Goal: Information Seeking & Learning: Learn about a topic

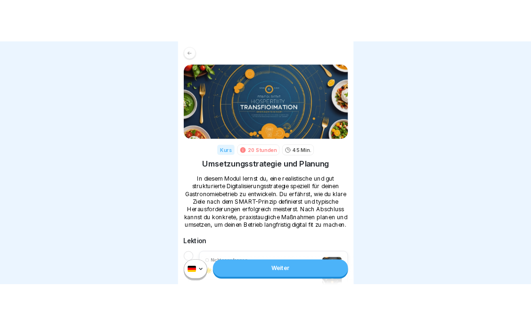
scroll to position [7, 0]
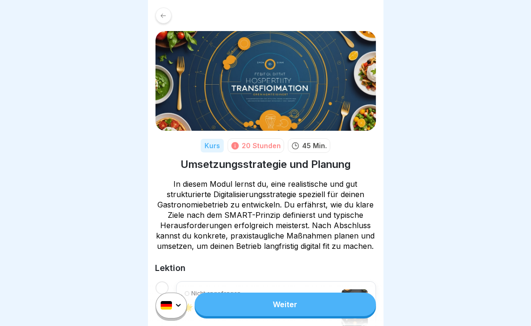
click at [463, 234] on div at bounding box center [265, 163] width 531 height 326
click at [308, 304] on link "Weiter" at bounding box center [284, 305] width 181 height 24
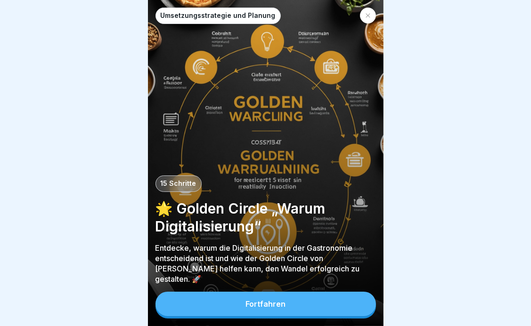
scroll to position [7, 0]
click at [329, 307] on button "Fortfahren" at bounding box center [265, 304] width 220 height 24
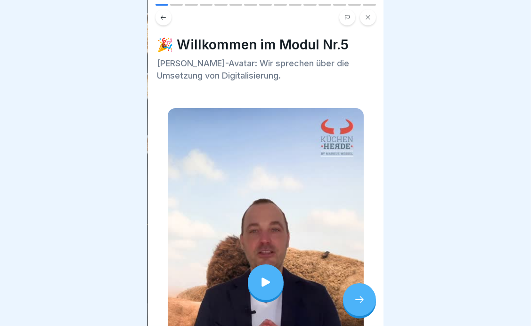
scroll to position [47, 0]
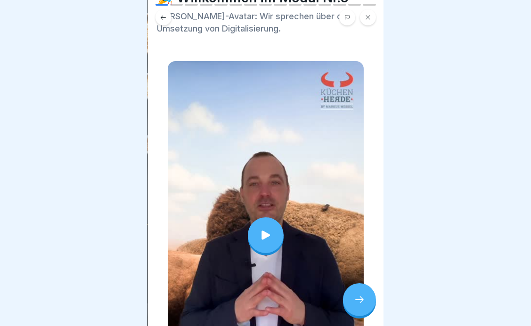
click at [258, 218] on div at bounding box center [266, 236] width 36 height 36
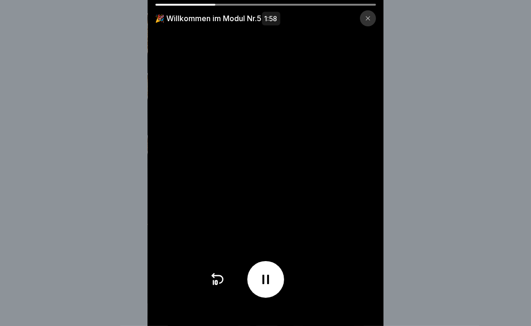
click at [265, 287] on icon at bounding box center [265, 279] width 15 height 15
click at [277, 285] on div at bounding box center [265, 279] width 37 height 37
click at [467, 261] on div "🎉 Willkommen im Modul Nr.5 1:58" at bounding box center [265, 163] width 531 height 326
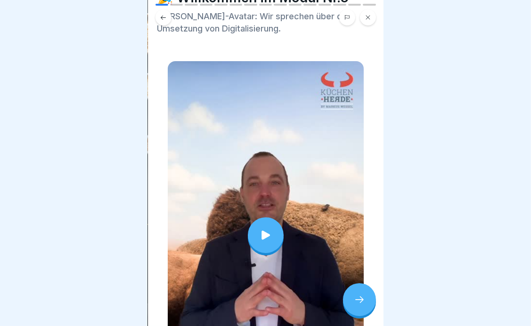
click at [262, 229] on icon at bounding box center [265, 235] width 13 height 13
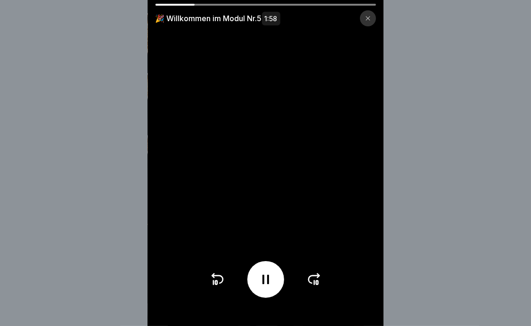
click at [267, 284] on icon at bounding box center [265, 279] width 7 height 9
click at [267, 287] on icon at bounding box center [265, 279] width 15 height 15
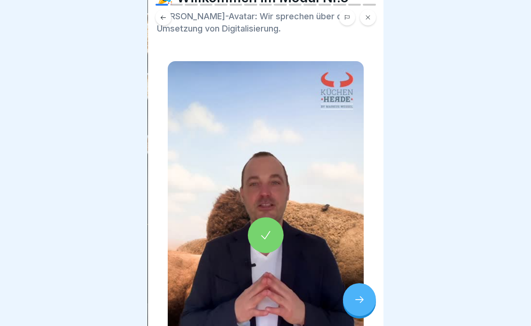
click at [359, 296] on icon at bounding box center [359, 299] width 11 height 11
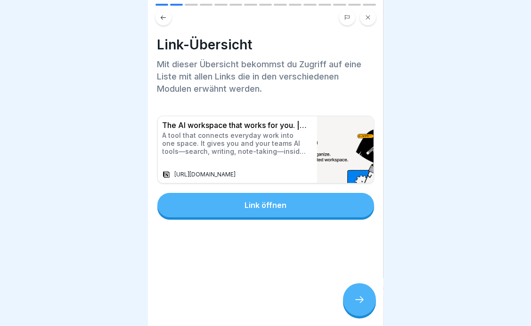
click at [359, 300] on icon at bounding box center [359, 299] width 11 height 11
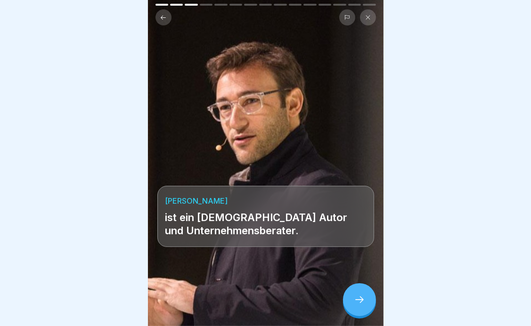
click at [362, 297] on icon at bounding box center [359, 299] width 11 height 11
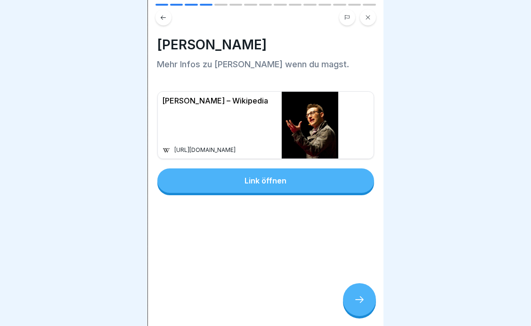
click at [362, 297] on icon at bounding box center [359, 299] width 11 height 11
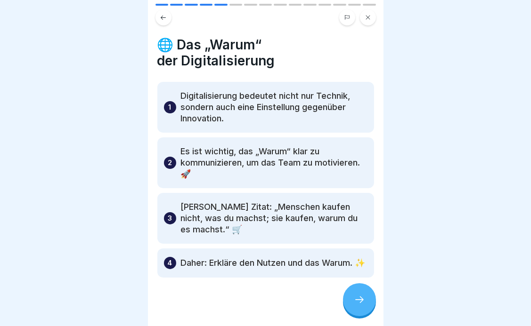
scroll to position [18, 0]
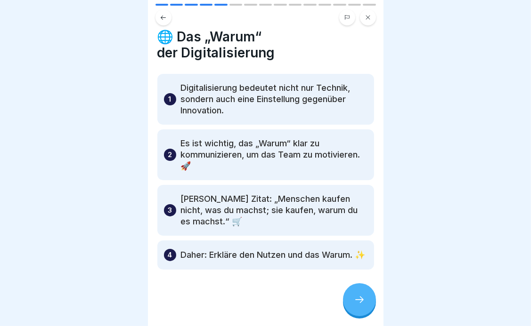
click at [356, 303] on icon at bounding box center [359, 299] width 11 height 11
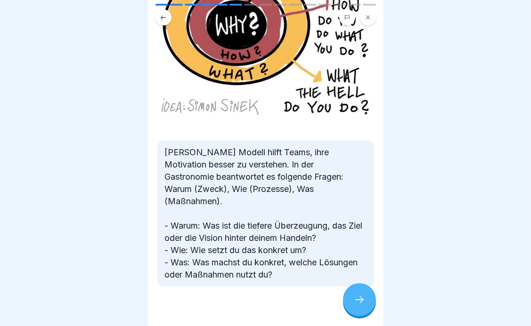
scroll to position [170, 0]
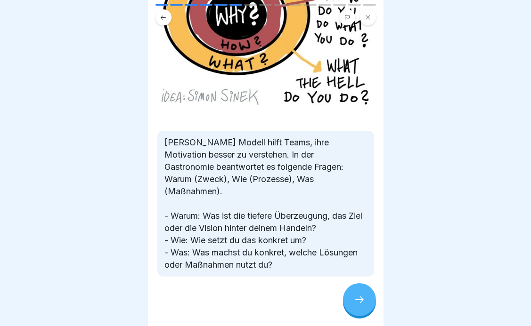
click at [364, 298] on icon at bounding box center [359, 299] width 11 height 11
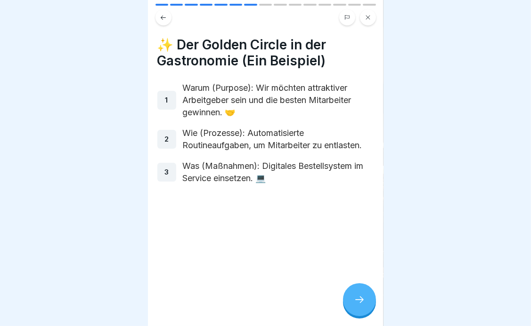
click at [359, 294] on div at bounding box center [359, 299] width 33 height 33
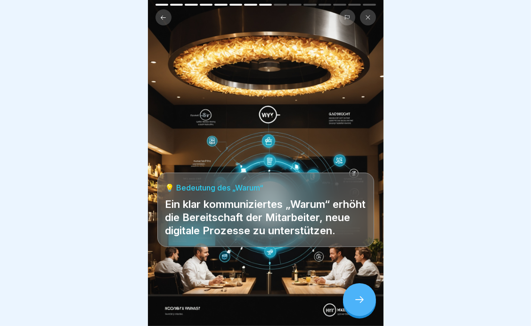
click at [359, 294] on div at bounding box center [359, 299] width 33 height 33
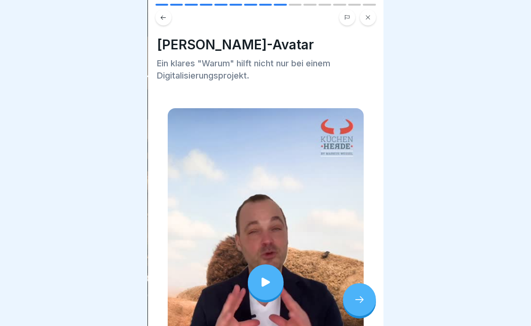
click at [270, 271] on div at bounding box center [266, 283] width 36 height 36
click at [362, 307] on div at bounding box center [359, 299] width 33 height 33
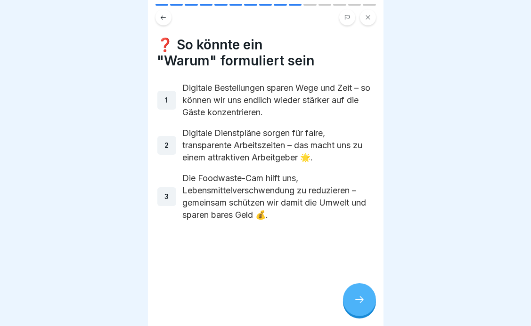
click at [359, 306] on div at bounding box center [359, 299] width 33 height 33
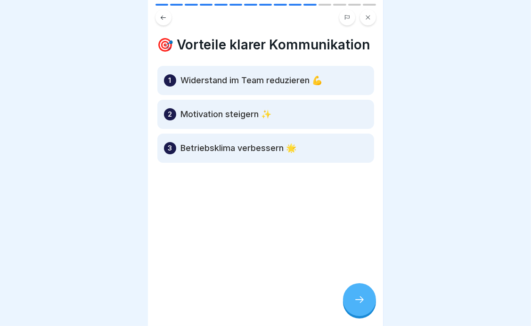
click at [360, 296] on icon at bounding box center [359, 299] width 11 height 11
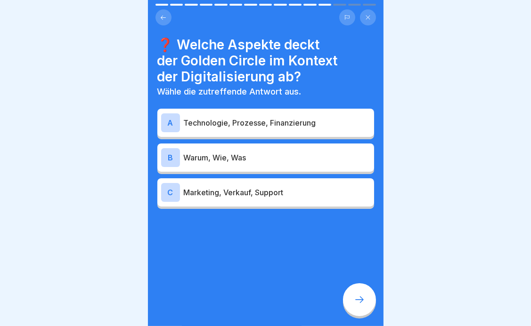
click at [271, 160] on div "B Warum, Wie, Was" at bounding box center [265, 158] width 217 height 28
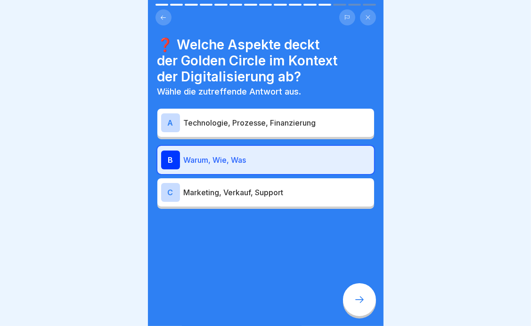
click at [360, 303] on icon at bounding box center [359, 299] width 11 height 11
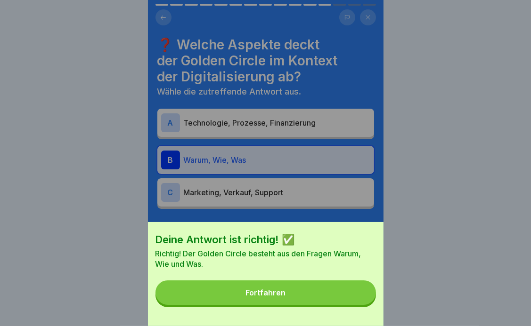
click at [302, 301] on button "Fortfahren" at bounding box center [265, 293] width 220 height 24
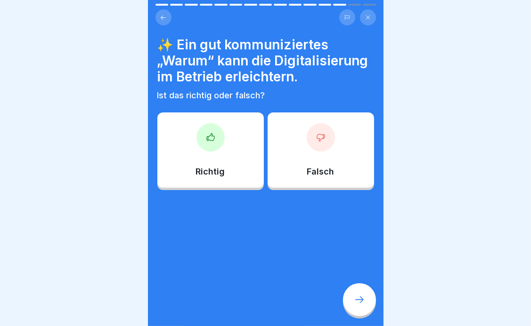
click at [206, 140] on icon at bounding box center [210, 136] width 8 height 7
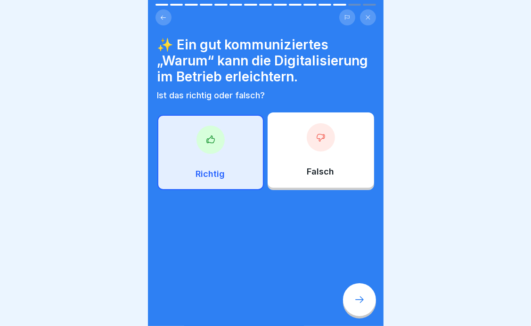
click at [362, 305] on icon at bounding box center [359, 299] width 11 height 11
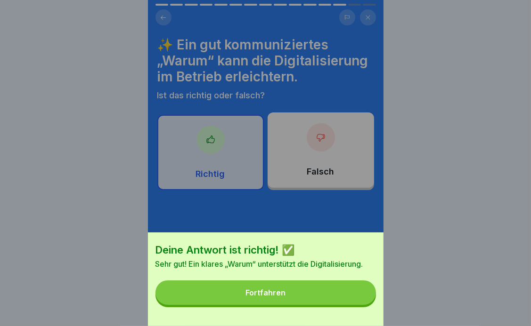
click at [316, 305] on button "Fortfahren" at bounding box center [265, 293] width 220 height 24
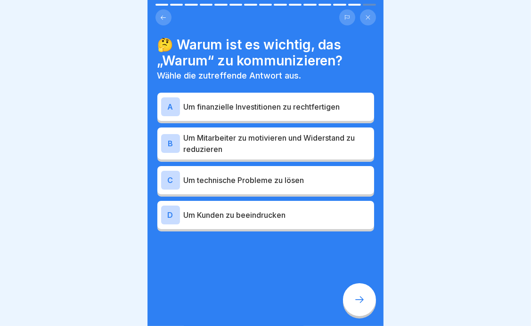
click at [292, 140] on p "Um Mitarbeiter zu motivieren und Widerstand zu reduzieren" at bounding box center [277, 143] width 186 height 23
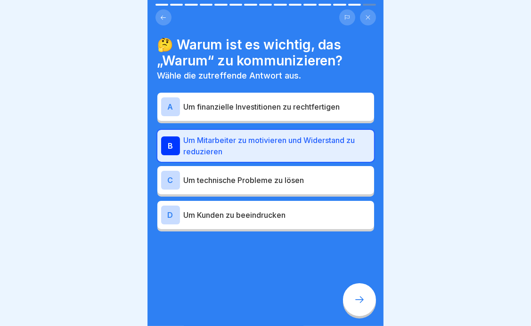
click at [363, 303] on icon at bounding box center [359, 299] width 11 height 11
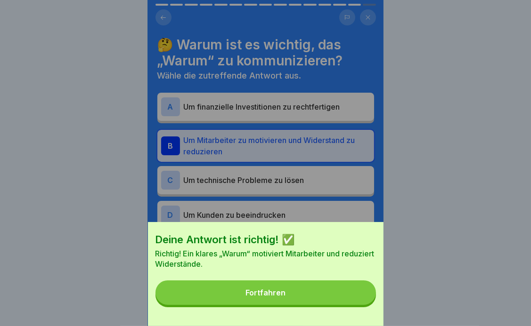
click at [305, 305] on button "Fortfahren" at bounding box center [265, 293] width 220 height 24
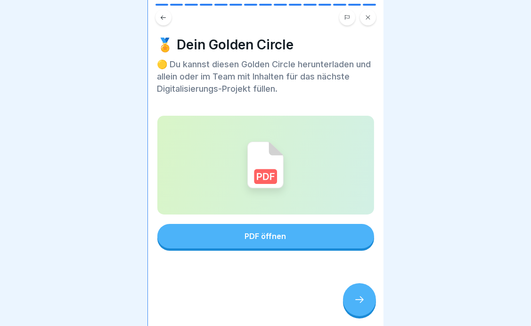
click at [313, 234] on button "PDF öffnen" at bounding box center [265, 236] width 217 height 24
click at [360, 302] on icon at bounding box center [359, 299] width 11 height 11
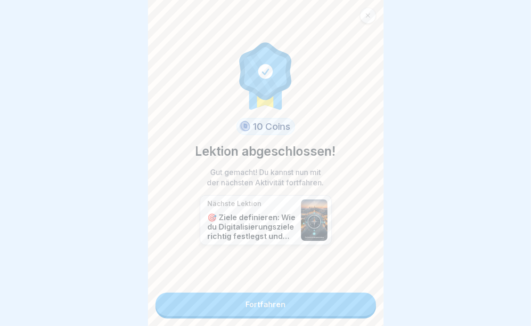
click at [304, 303] on link "Fortfahren" at bounding box center [265, 305] width 220 height 24
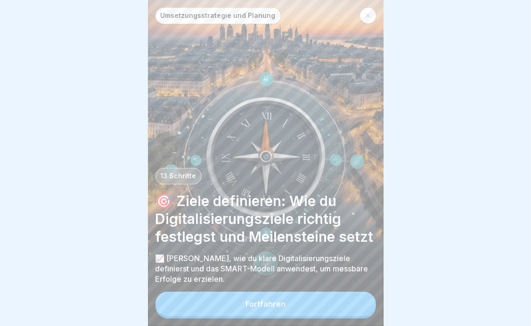
scroll to position [7, 0]
click at [288, 302] on button "Fortfahren" at bounding box center [265, 304] width 220 height 24
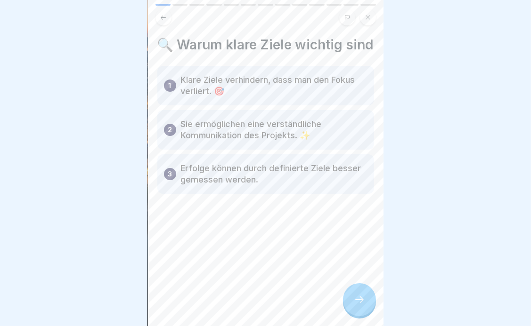
click at [362, 302] on icon at bounding box center [359, 299] width 11 height 11
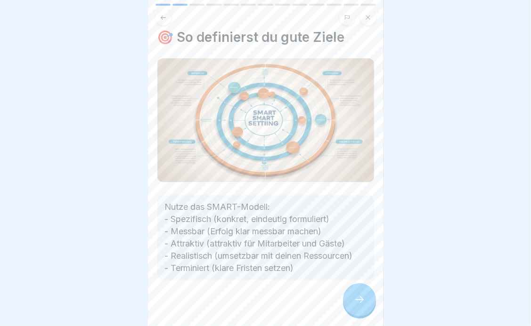
scroll to position [0, 0]
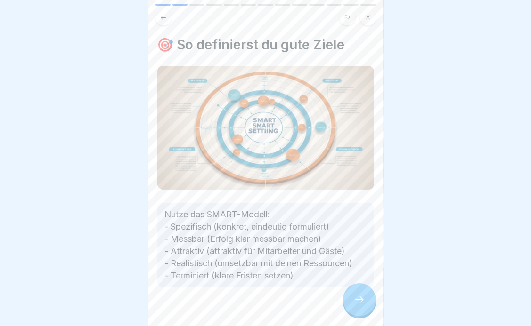
click at [363, 299] on icon at bounding box center [359, 299] width 11 height 11
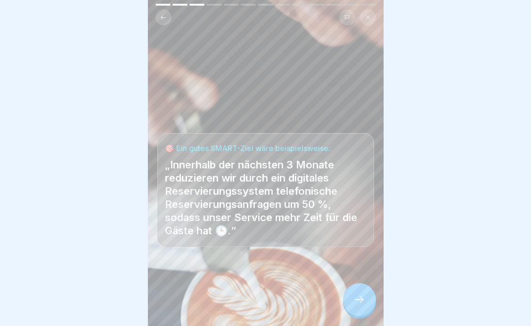
click at [364, 300] on icon at bounding box center [359, 299] width 11 height 11
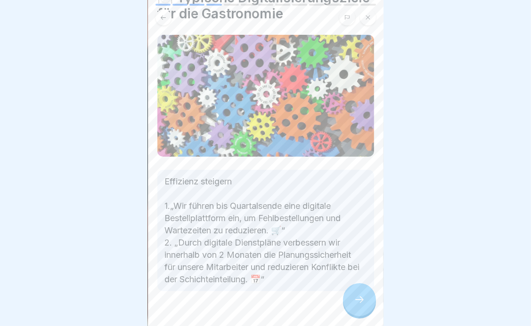
scroll to position [92, 0]
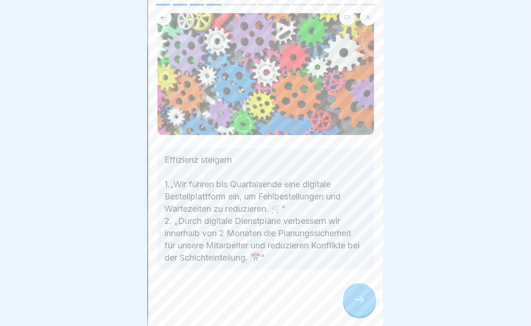
click at [365, 303] on div at bounding box center [359, 299] width 33 height 33
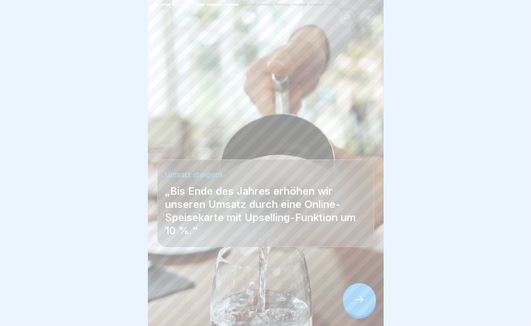
scroll to position [7, 0]
click at [364, 295] on icon at bounding box center [359, 299] width 11 height 11
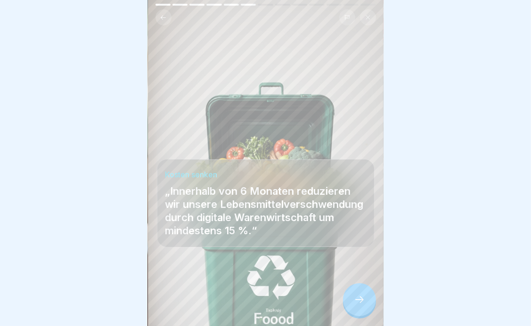
click at [365, 304] on div at bounding box center [359, 299] width 33 height 33
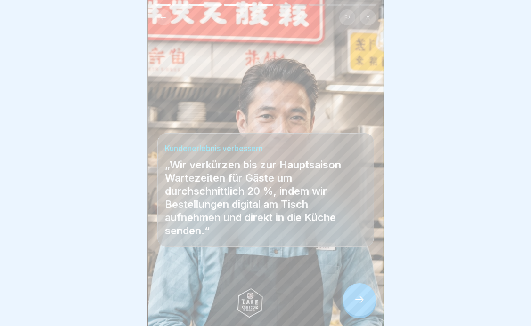
click at [369, 304] on div at bounding box center [359, 299] width 33 height 33
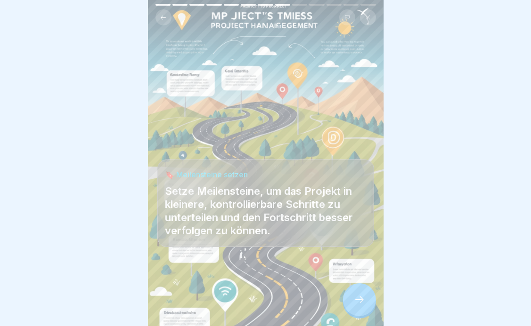
click at [365, 305] on div at bounding box center [359, 299] width 33 height 33
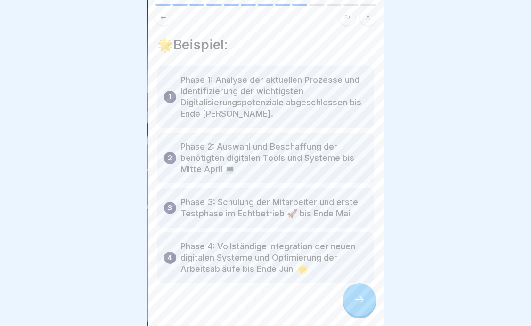
click at [362, 298] on icon at bounding box center [359, 299] width 11 height 11
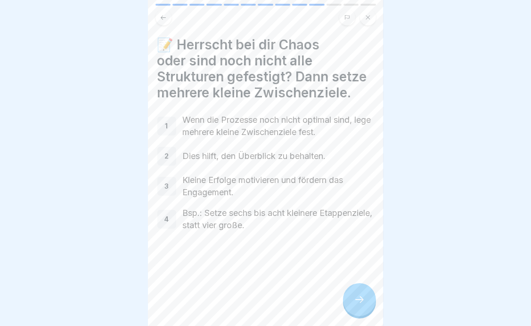
click at [364, 296] on icon at bounding box center [359, 299] width 11 height 11
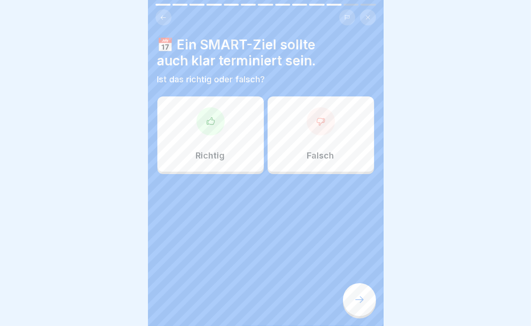
click at [213, 135] on div "Richtig" at bounding box center [210, 134] width 106 height 75
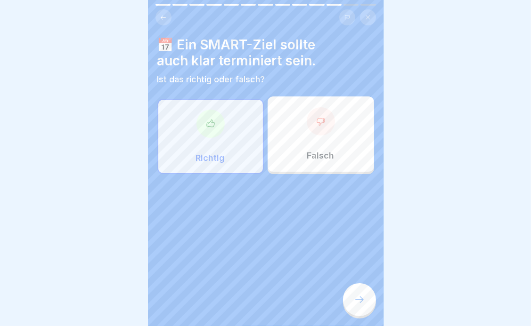
click at [362, 296] on icon at bounding box center [359, 299] width 11 height 11
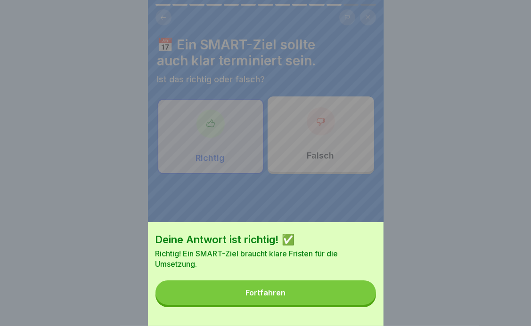
click at [317, 304] on button "Fortfahren" at bounding box center [265, 293] width 220 height 24
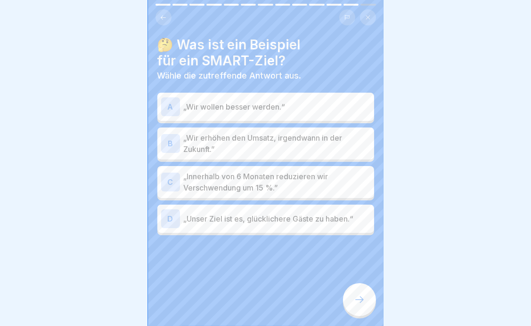
click at [267, 177] on p "„Innerhalb von 6 Monaten reduzieren wir Verschwendung um 15 %.”" at bounding box center [277, 182] width 186 height 23
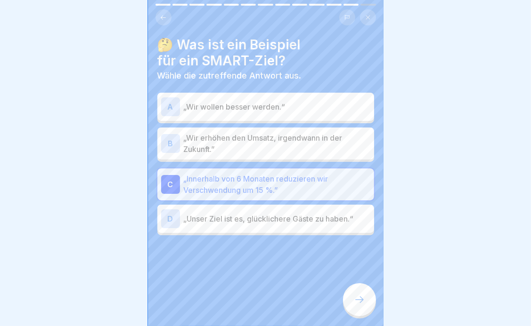
click at [357, 300] on icon at bounding box center [359, 299] width 11 height 11
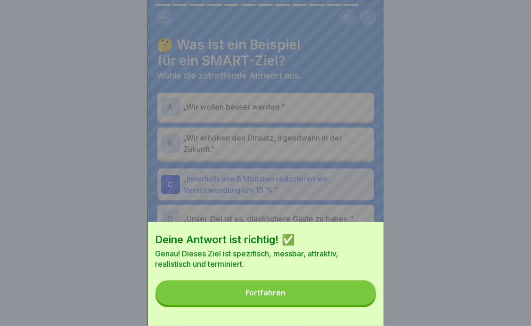
click at [320, 302] on button "Fortfahren" at bounding box center [265, 293] width 220 height 24
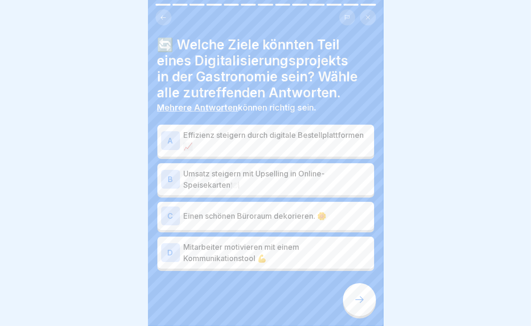
click at [242, 138] on p "Effizienz steigern durch digitale Bestellplattformen 📈" at bounding box center [277, 140] width 186 height 23
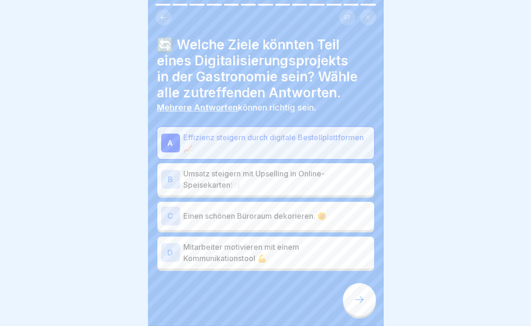
click at [236, 170] on p "Umsatz steigern mit Upselling in Online-Speisekarten🍽️" at bounding box center [277, 179] width 186 height 23
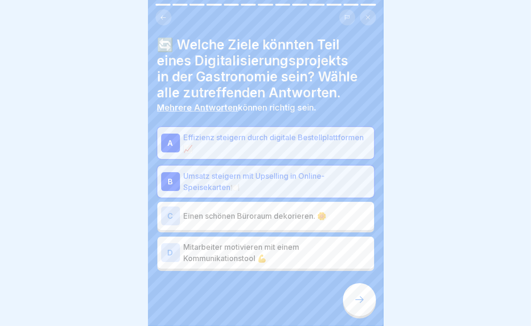
click at [294, 251] on p "Mitarbeiter motivieren mit einem Kommunikationstool 💪" at bounding box center [277, 253] width 186 height 23
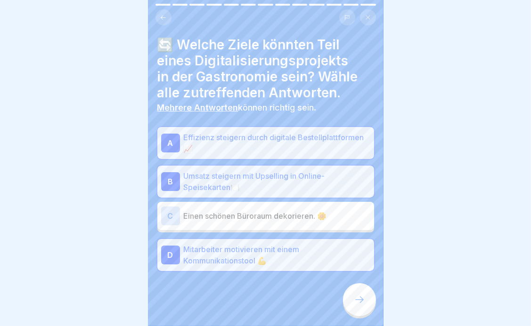
scroll to position [1, 0]
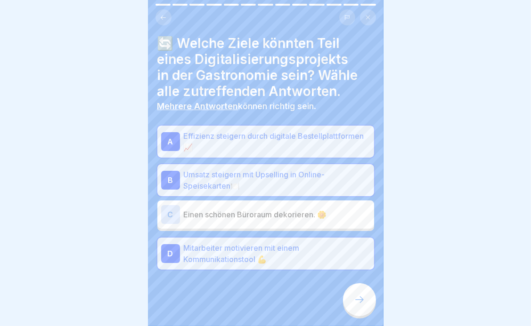
click at [365, 302] on div at bounding box center [359, 299] width 33 height 33
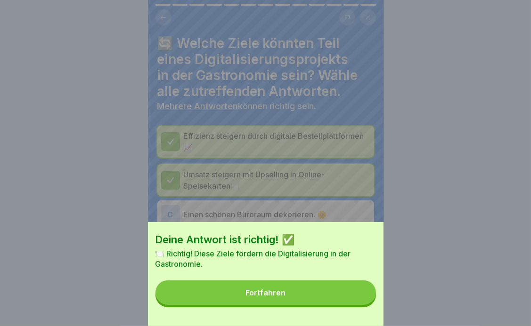
click at [272, 297] on div "Fortfahren" at bounding box center [265, 293] width 40 height 8
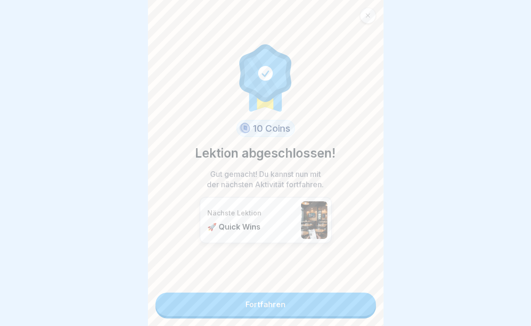
click at [284, 299] on link "Fortfahren" at bounding box center [265, 305] width 220 height 24
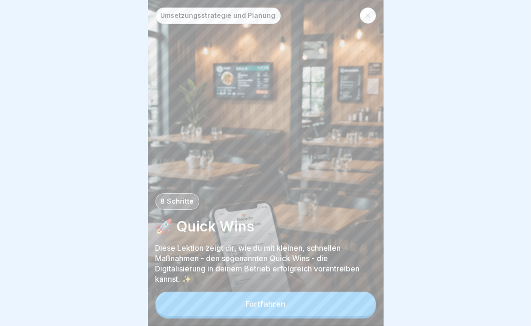
click at [285, 311] on button "Fortfahren" at bounding box center [265, 304] width 220 height 24
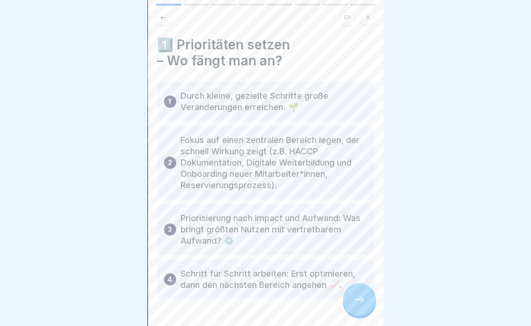
click at [363, 306] on icon at bounding box center [359, 299] width 11 height 11
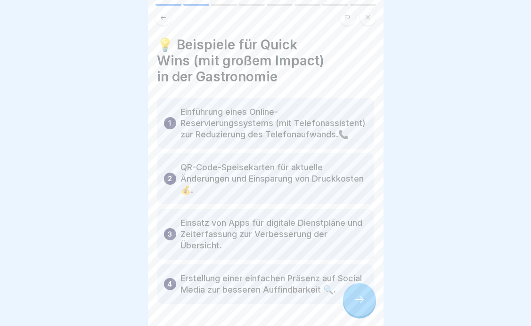
scroll to position [57, 0]
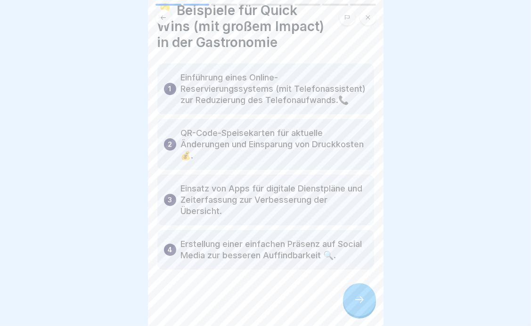
click at [365, 310] on div at bounding box center [359, 299] width 33 height 33
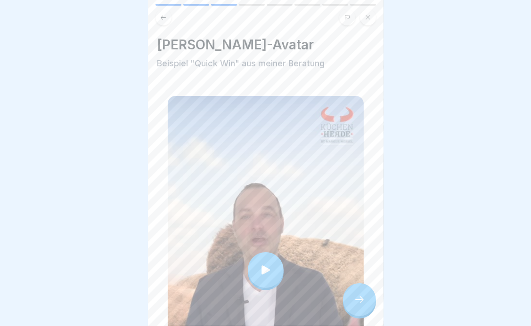
click at [262, 264] on icon at bounding box center [265, 270] width 13 height 13
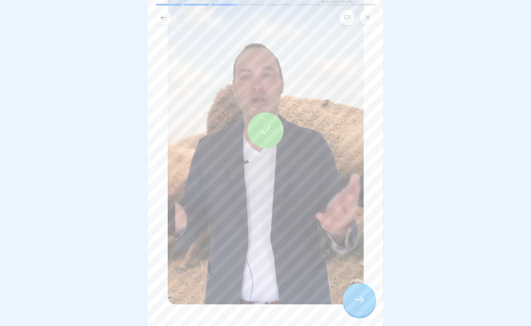
scroll to position [141, 0]
click at [360, 314] on div at bounding box center [359, 299] width 33 height 33
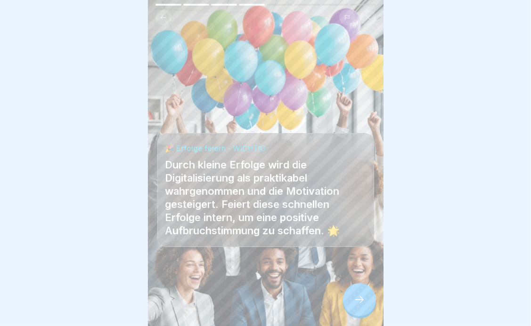
scroll to position [7, 0]
click at [358, 298] on icon at bounding box center [359, 299] width 11 height 11
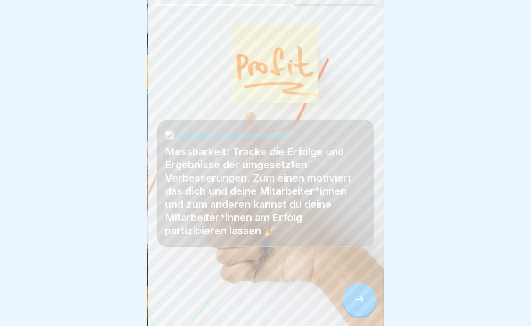
click at [358, 298] on icon at bounding box center [359, 299] width 11 height 11
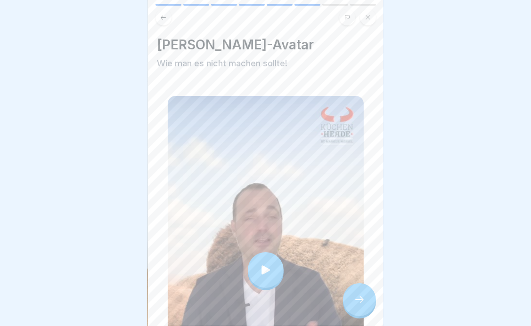
click at [265, 264] on div at bounding box center [266, 270] width 36 height 36
click at [357, 297] on icon at bounding box center [359, 299] width 11 height 11
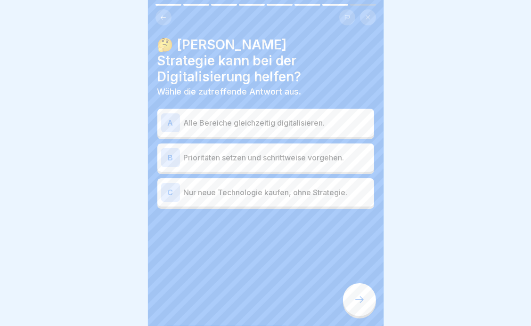
click at [244, 152] on p "Prioritäten setzen und schrittweise vorgehen." at bounding box center [277, 157] width 186 height 11
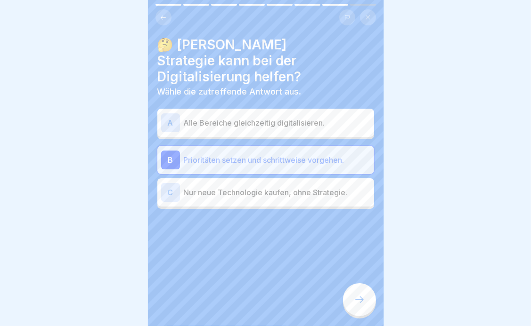
click at [360, 297] on icon at bounding box center [359, 299] width 11 height 11
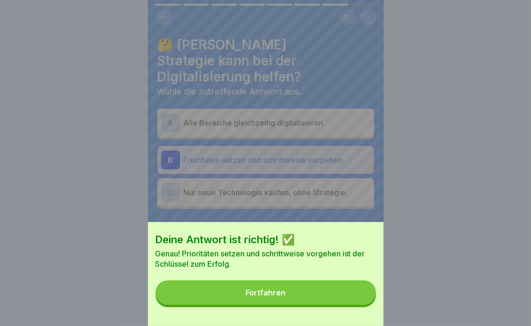
click at [293, 299] on button "Fortfahren" at bounding box center [265, 293] width 220 height 24
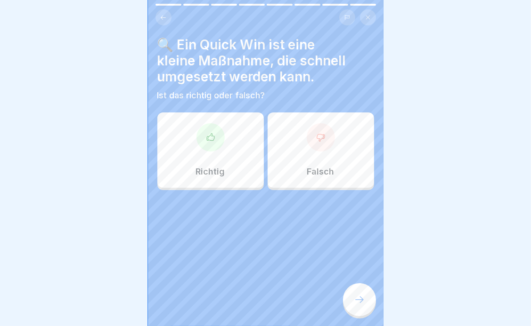
click at [203, 134] on div at bounding box center [210, 137] width 28 height 28
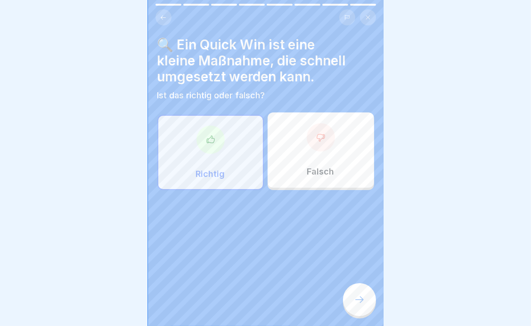
click at [364, 299] on icon at bounding box center [359, 299] width 11 height 11
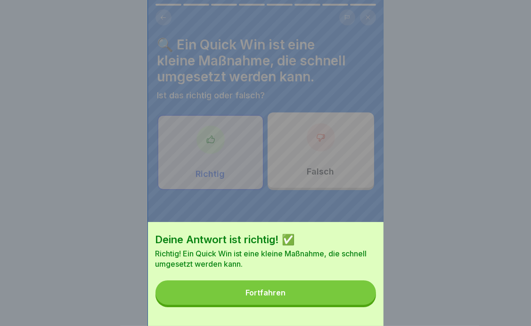
click at [274, 305] on button "Fortfahren" at bounding box center [265, 293] width 220 height 24
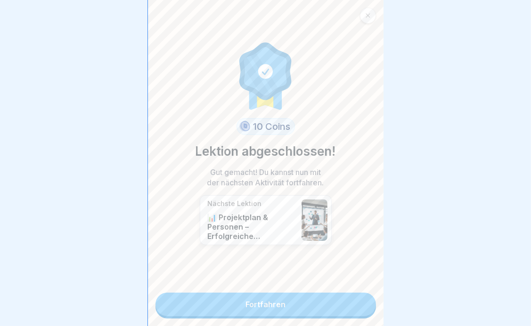
click at [273, 297] on link "Fortfahren" at bounding box center [265, 305] width 220 height 24
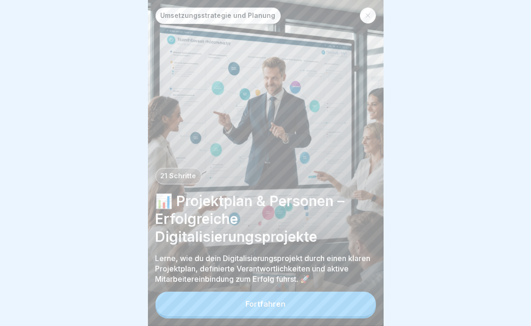
scroll to position [7, 0]
click at [259, 307] on div "Fortfahren" at bounding box center [265, 304] width 40 height 8
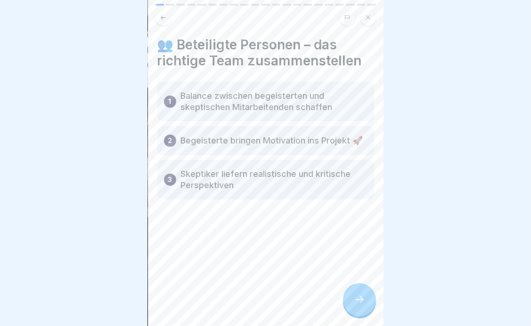
click at [355, 299] on icon at bounding box center [359, 299] width 11 height 11
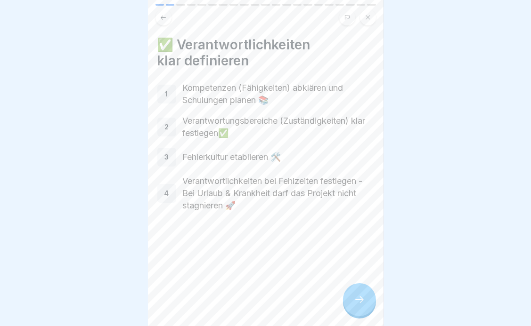
click at [355, 299] on icon at bounding box center [359, 299] width 11 height 11
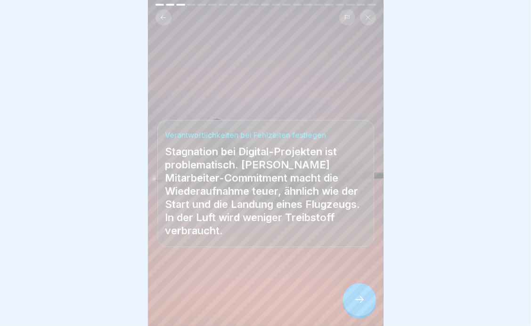
click at [363, 305] on icon at bounding box center [359, 299] width 11 height 11
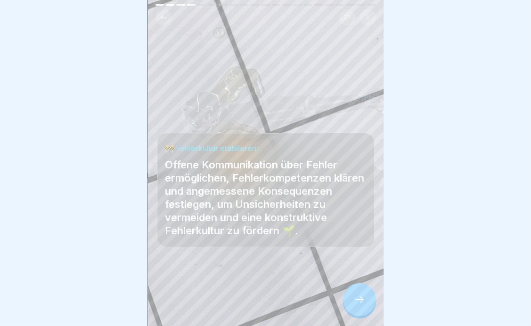
click at [363, 305] on icon at bounding box center [359, 299] width 11 height 11
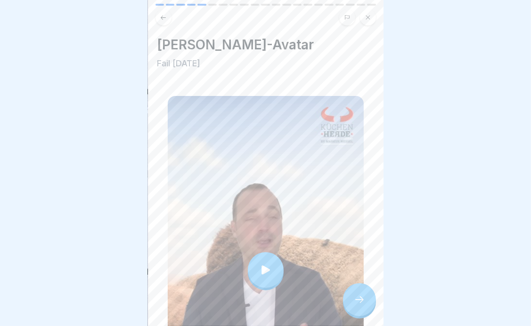
click at [264, 264] on icon at bounding box center [265, 270] width 13 height 13
click at [358, 305] on div at bounding box center [359, 299] width 33 height 33
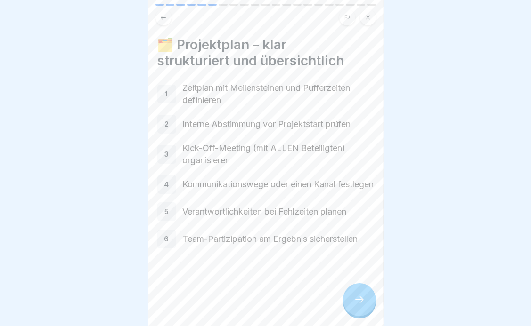
click at [362, 301] on icon at bounding box center [359, 300] width 8 height 7
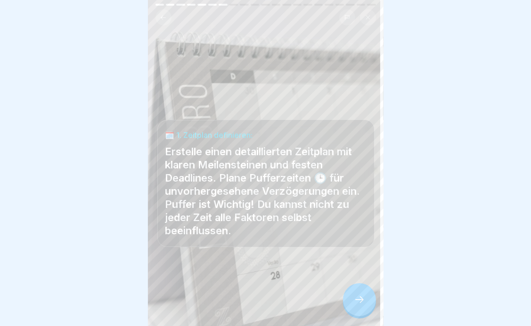
click at [361, 301] on icon at bounding box center [359, 300] width 8 height 7
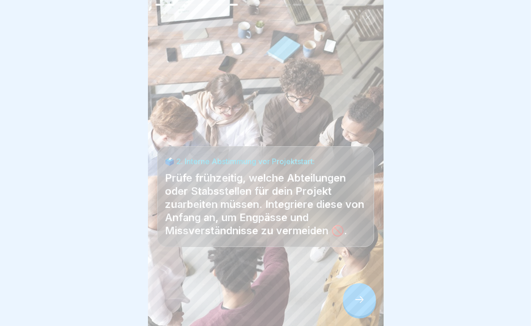
click at [361, 301] on icon at bounding box center [359, 300] width 8 height 7
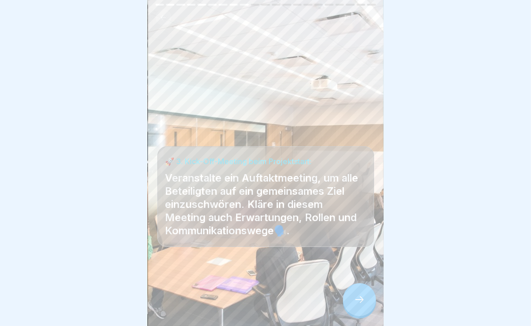
click at [361, 301] on icon at bounding box center [359, 300] width 8 height 7
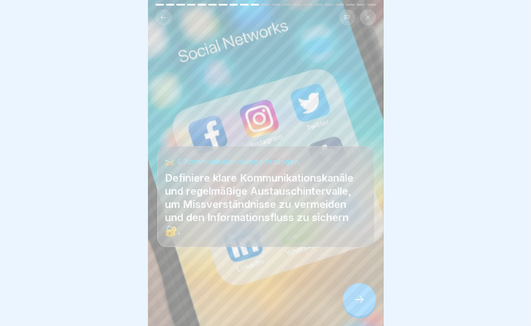
click at [361, 301] on icon at bounding box center [359, 300] width 8 height 7
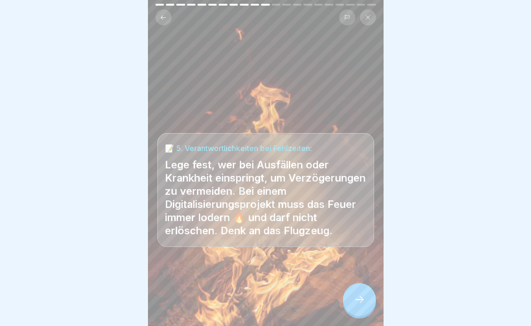
click at [361, 301] on icon at bounding box center [359, 299] width 11 height 11
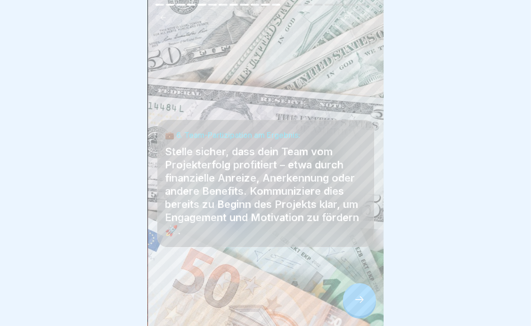
click at [361, 301] on icon at bounding box center [359, 300] width 8 height 7
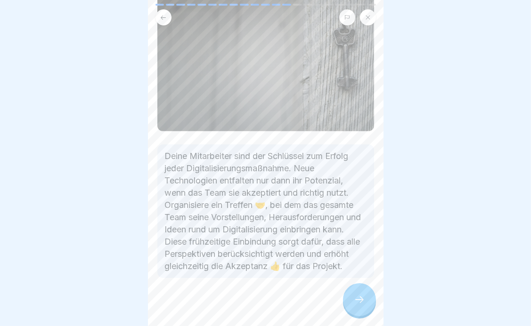
scroll to position [126, 0]
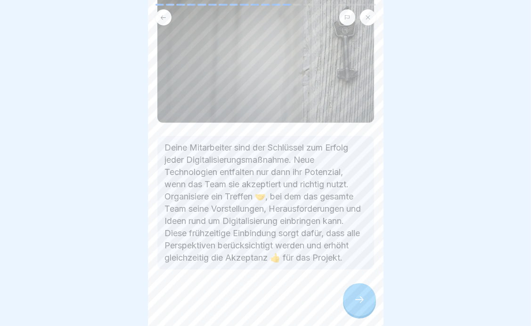
click at [360, 302] on icon at bounding box center [359, 299] width 11 height 11
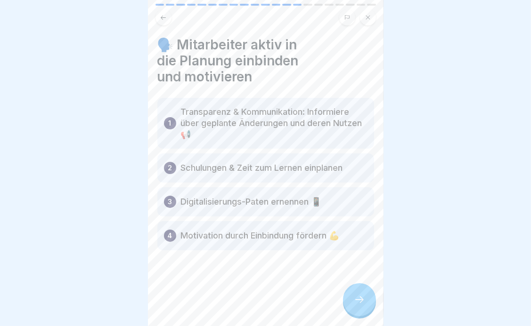
click at [363, 303] on icon at bounding box center [359, 299] width 11 height 11
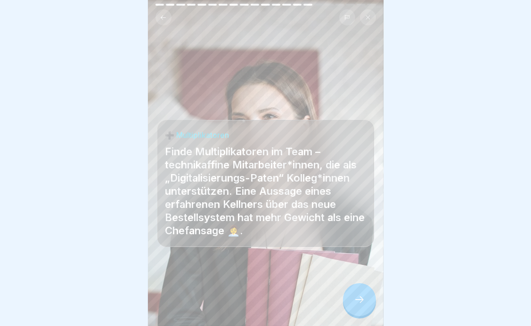
click at [359, 297] on icon at bounding box center [359, 299] width 11 height 11
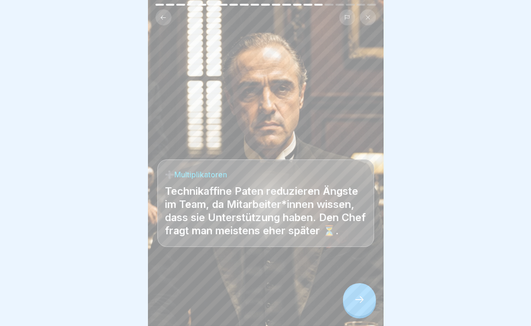
click at [357, 300] on icon at bounding box center [359, 299] width 11 height 11
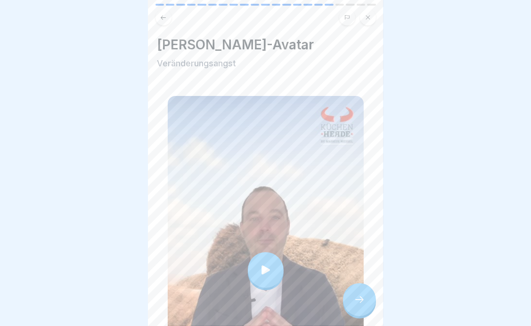
click at [267, 264] on icon at bounding box center [265, 270] width 13 height 13
click at [364, 299] on icon at bounding box center [359, 299] width 11 height 11
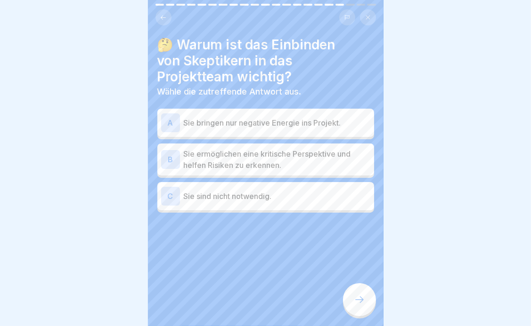
click at [272, 153] on p "Sie ermöglichen eine kritische Perspektive und helfen Risiken zu erkennen." at bounding box center [277, 159] width 186 height 23
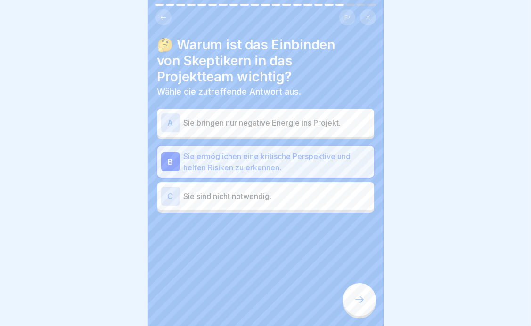
click at [364, 309] on div at bounding box center [359, 299] width 33 height 33
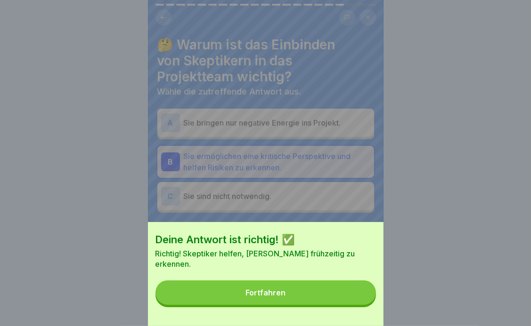
click at [298, 305] on button "Fortfahren" at bounding box center [265, 293] width 220 height 24
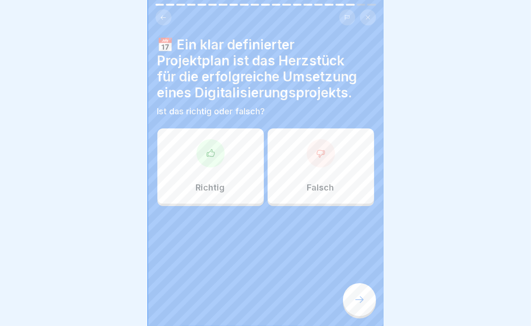
click at [211, 152] on div at bounding box center [210, 153] width 28 height 28
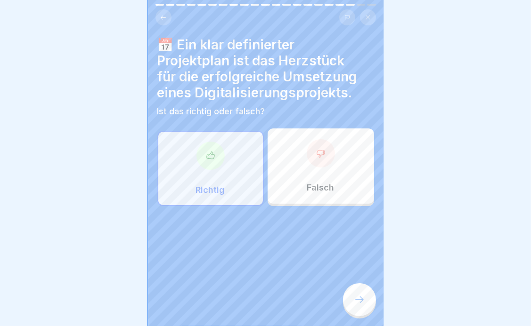
click at [364, 295] on icon at bounding box center [359, 299] width 11 height 11
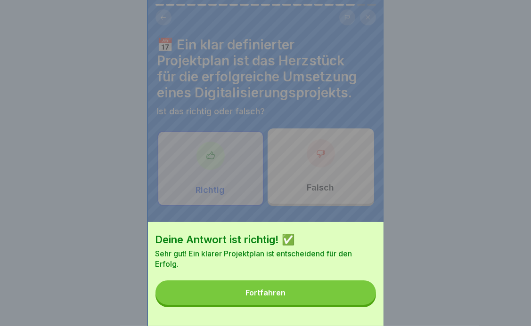
click at [255, 293] on button "Fortfahren" at bounding box center [265, 293] width 220 height 24
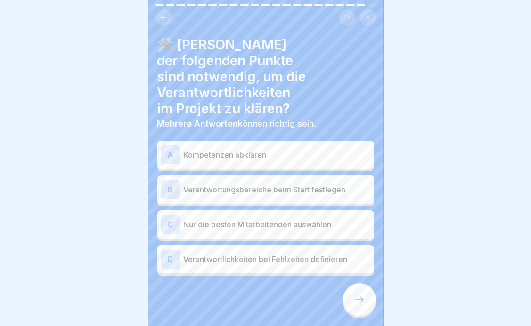
click at [221, 149] on p "Kompetenzen abklären" at bounding box center [277, 154] width 186 height 11
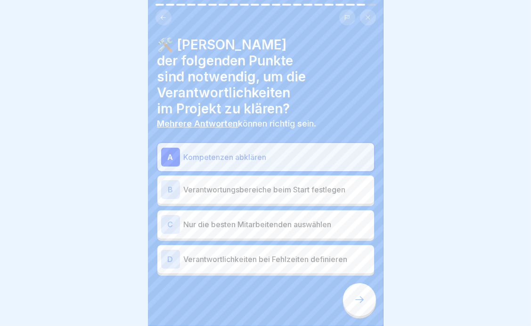
click at [256, 184] on p "Verantwortungsbereiche beim Start festlegen" at bounding box center [277, 189] width 186 height 11
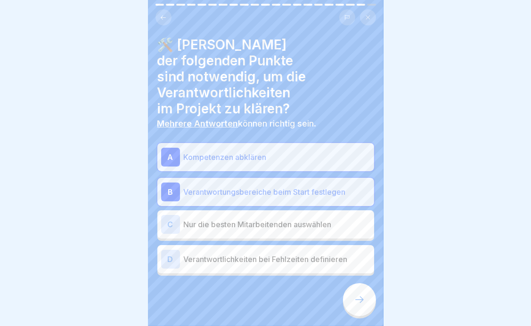
click at [256, 254] on p "Verantwortlichkeiten bei Fehlzeiten definieren" at bounding box center [277, 259] width 186 height 11
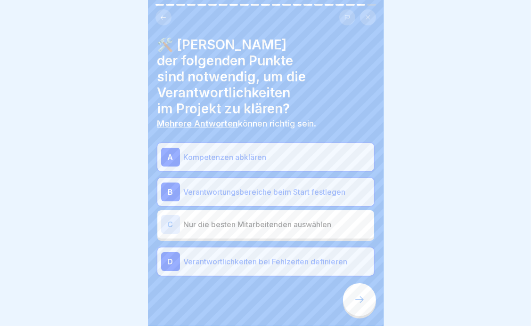
click at [360, 306] on div at bounding box center [359, 299] width 33 height 33
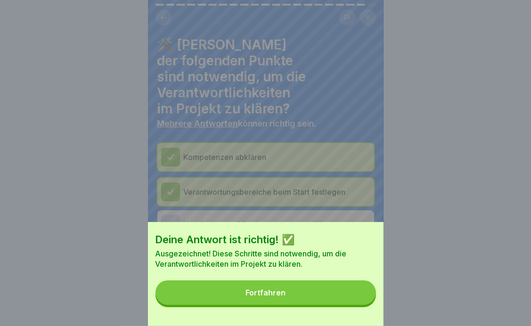
click at [296, 291] on button "Fortfahren" at bounding box center [265, 293] width 220 height 24
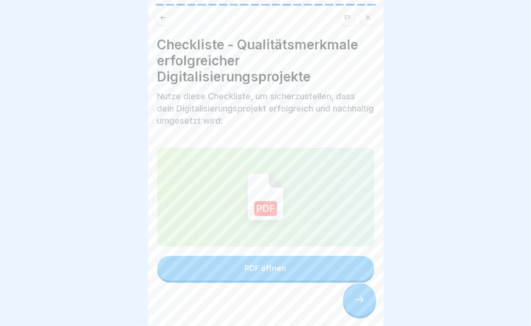
click at [276, 256] on button "PDF öffnen" at bounding box center [265, 268] width 217 height 24
click at [360, 301] on icon at bounding box center [359, 299] width 11 height 11
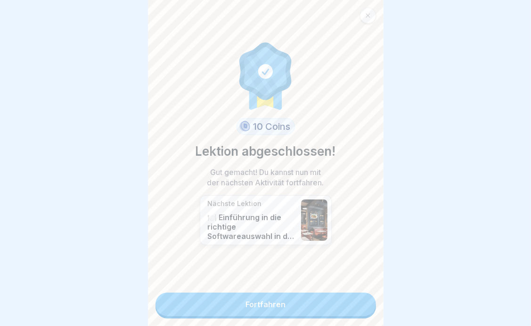
click at [288, 297] on link "Fortfahren" at bounding box center [265, 305] width 220 height 24
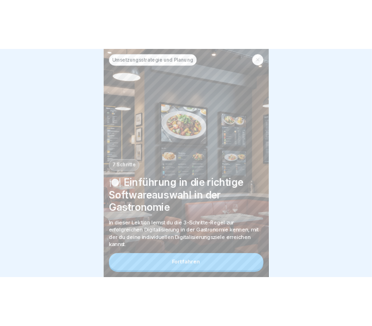
scroll to position [7, 0]
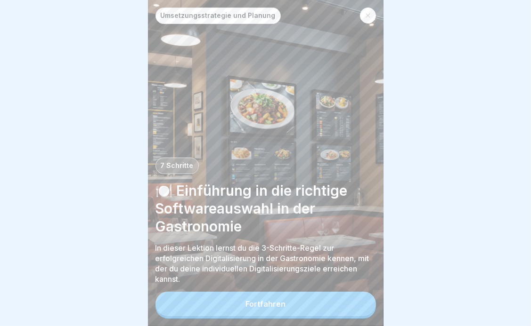
click at [319, 307] on button "Fortfahren" at bounding box center [265, 304] width 220 height 24
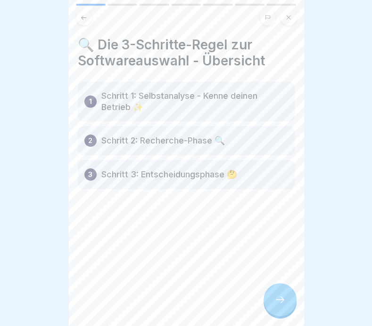
click at [282, 301] on icon at bounding box center [279, 300] width 8 height 7
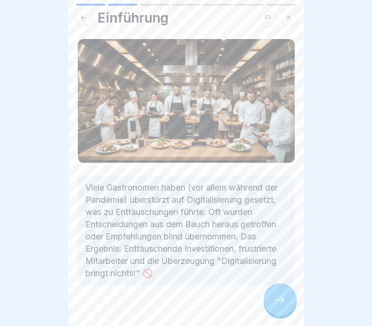
scroll to position [38, 0]
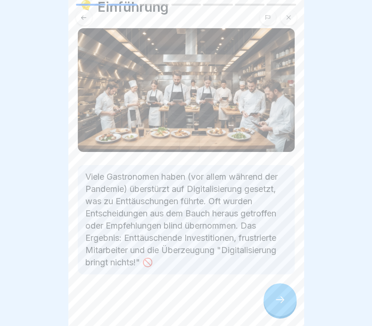
click at [282, 307] on div at bounding box center [279, 299] width 33 height 33
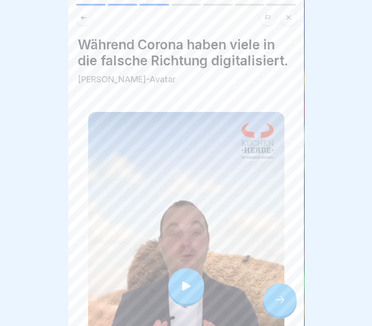
click at [186, 280] on icon at bounding box center [185, 286] width 13 height 13
click at [285, 305] on div at bounding box center [279, 299] width 33 height 33
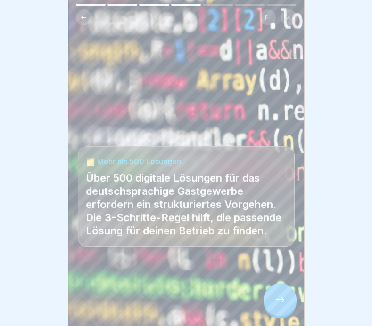
click at [279, 301] on icon at bounding box center [279, 299] width 11 height 11
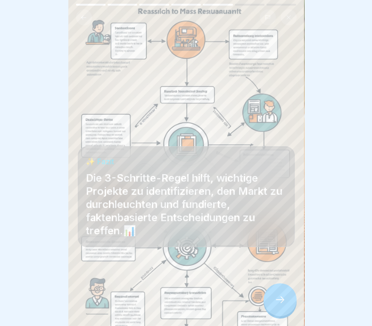
click at [283, 302] on icon at bounding box center [279, 299] width 11 height 11
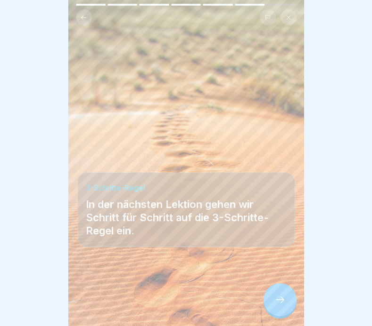
scroll to position [7, 0]
click at [286, 300] on div at bounding box center [279, 299] width 33 height 33
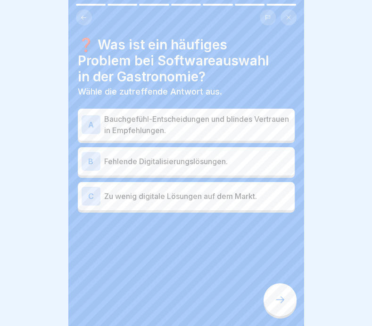
click at [209, 123] on p "Bauchgefühl-Entscheidungen und blindes Vertrauen in Empfehlungen." at bounding box center [197, 124] width 186 height 23
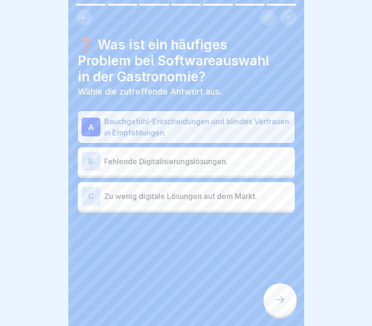
click at [279, 295] on div at bounding box center [279, 299] width 33 height 33
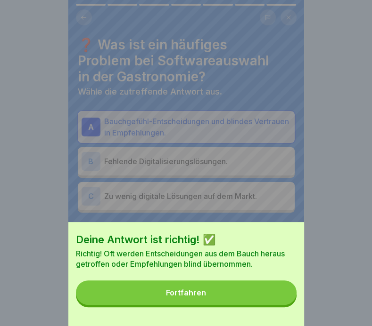
click at [251, 305] on button "Fortfahren" at bounding box center [186, 293] width 220 height 24
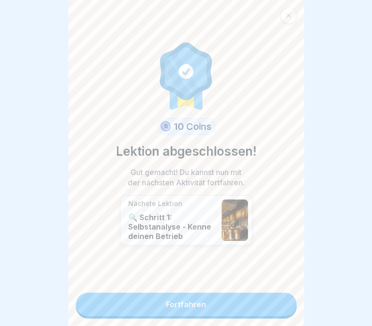
click at [199, 296] on link "Fortfahren" at bounding box center [186, 305] width 220 height 24
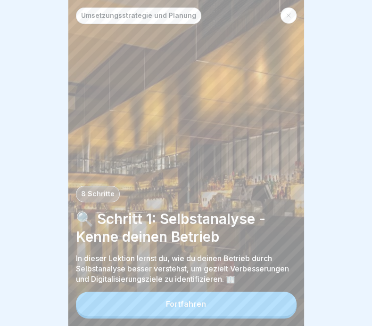
scroll to position [7, 0]
click at [210, 301] on button "Fortfahren" at bounding box center [186, 304] width 220 height 24
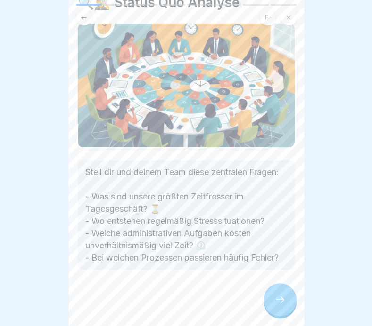
scroll to position [62, 0]
click at [279, 305] on icon at bounding box center [279, 299] width 11 height 11
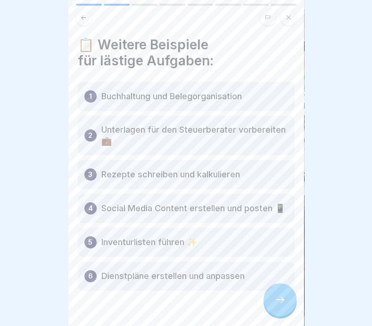
scroll to position [0, 0]
click at [282, 303] on icon at bounding box center [279, 300] width 8 height 7
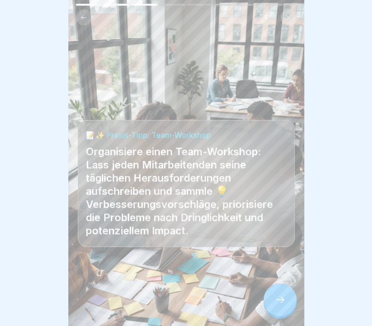
click at [277, 306] on icon at bounding box center [279, 299] width 11 height 11
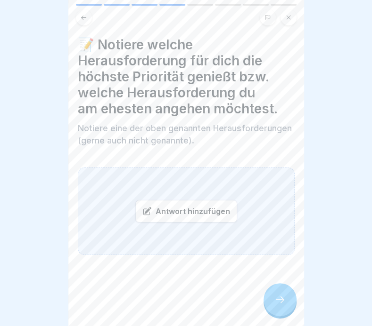
click at [277, 306] on icon at bounding box center [279, 299] width 11 height 11
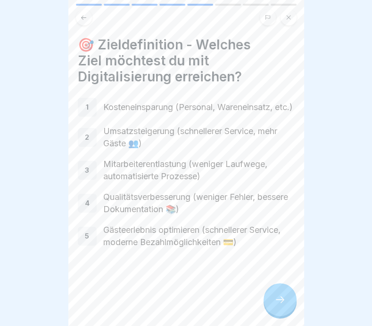
click at [83, 18] on icon at bounding box center [83, 17] width 7 height 7
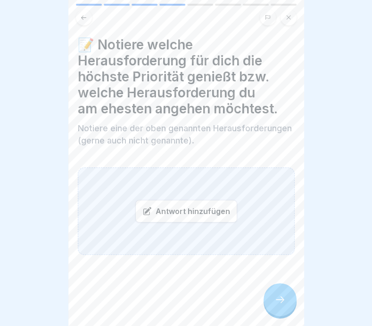
click at [175, 210] on div "Antwort hinzufügen" at bounding box center [186, 211] width 102 height 23
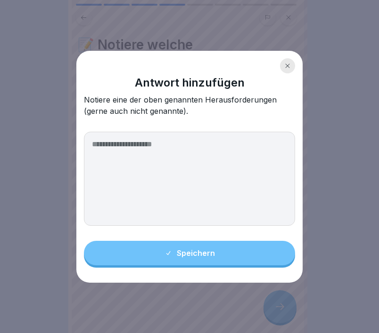
click at [170, 150] on textarea at bounding box center [189, 179] width 211 height 94
click at [288, 66] on icon at bounding box center [287, 66] width 4 height 4
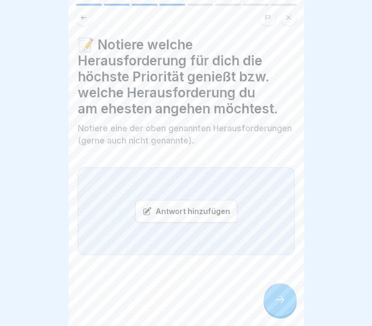
click at [86, 17] on icon at bounding box center [83, 17] width 7 height 7
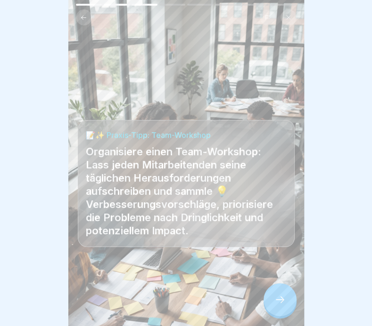
click at [281, 303] on icon at bounding box center [279, 299] width 11 height 11
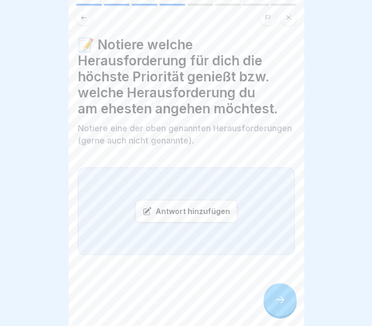
click at [188, 207] on div "Antwort hinzufügen" at bounding box center [186, 211] width 102 height 23
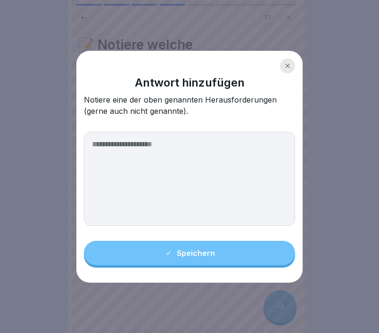
type textarea "*"
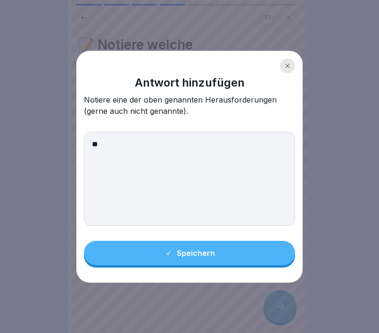
type textarea "*"
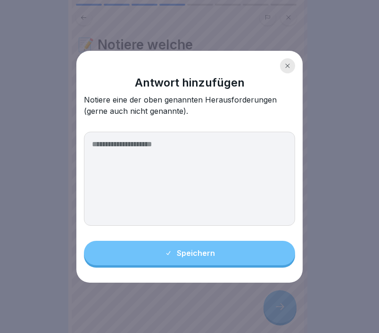
click at [292, 68] on div at bounding box center [287, 65] width 15 height 15
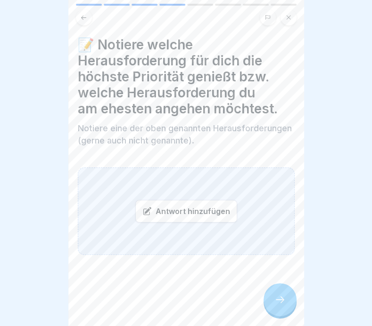
click at [183, 212] on div "Antwort hinzufügen" at bounding box center [186, 211] width 102 height 23
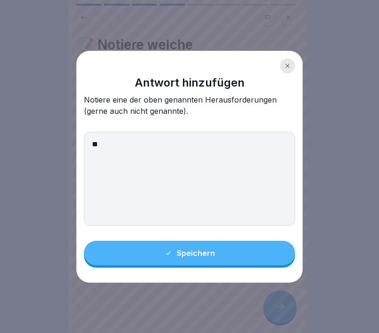
type textarea "*"
type textarea "**********"
click at [238, 267] on div "**********" at bounding box center [189, 167] width 226 height 232
click at [254, 256] on button "Speichern" at bounding box center [189, 253] width 211 height 24
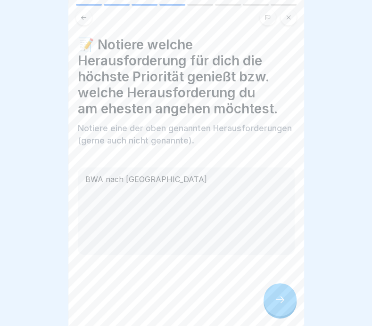
click at [277, 306] on icon at bounding box center [279, 299] width 11 height 11
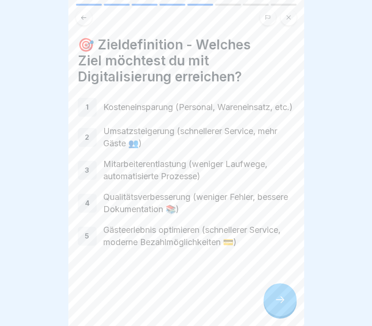
click at [280, 306] on icon at bounding box center [279, 299] width 11 height 11
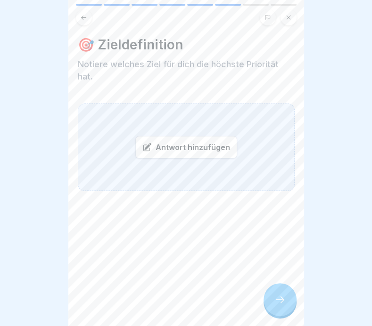
click at [84, 15] on icon at bounding box center [83, 17] width 7 height 7
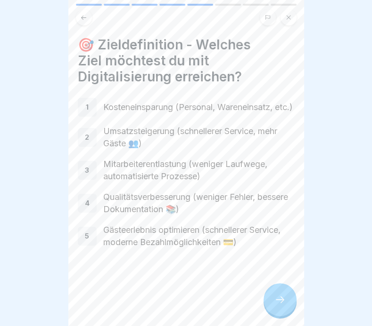
click at [278, 306] on icon at bounding box center [279, 299] width 11 height 11
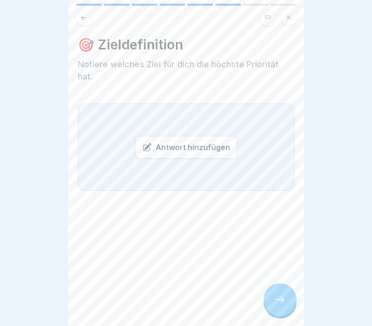
click at [195, 153] on div "Antwort hinzufügen" at bounding box center [186, 147] width 102 height 23
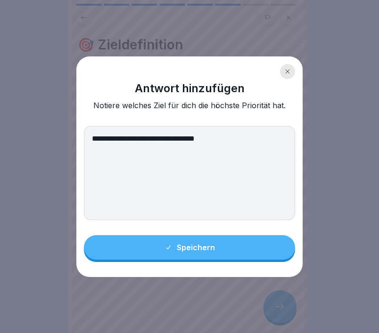
type textarea "**********"
click at [221, 243] on button "Speichern" at bounding box center [189, 247] width 211 height 24
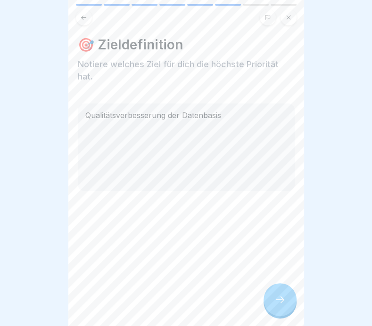
click at [271, 301] on div at bounding box center [279, 299] width 33 height 33
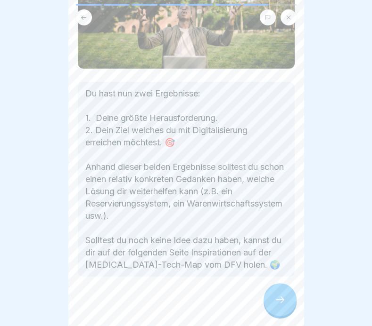
scroll to position [144, 0]
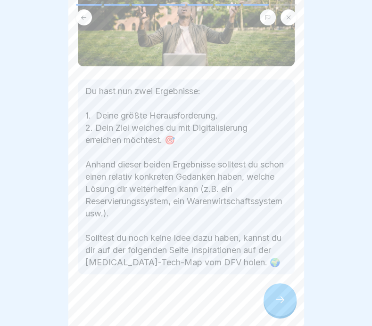
click at [281, 313] on div at bounding box center [279, 299] width 33 height 33
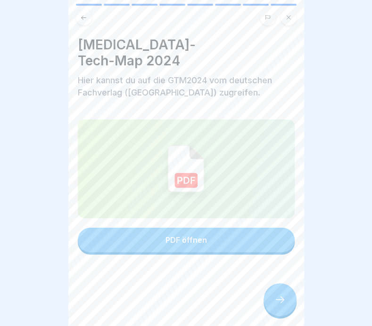
click at [286, 312] on div at bounding box center [279, 299] width 33 height 33
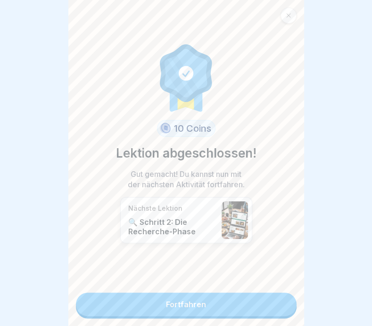
click at [206, 299] on link "Fortfahren" at bounding box center [186, 305] width 220 height 24
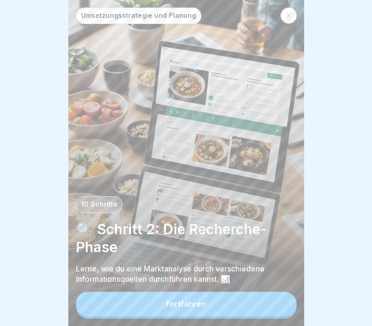
scroll to position [7, 0]
click at [210, 305] on button "Fortfahren" at bounding box center [186, 304] width 220 height 24
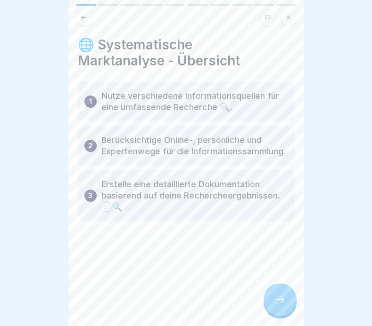
click at [286, 306] on div at bounding box center [279, 299] width 33 height 33
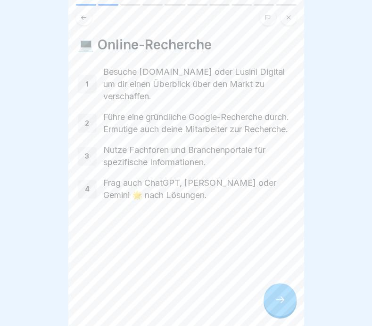
click at [275, 301] on icon at bounding box center [279, 299] width 11 height 11
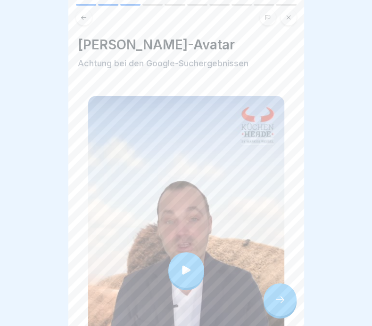
click at [198, 260] on div at bounding box center [186, 270] width 36 height 36
click at [283, 302] on icon at bounding box center [279, 299] width 11 height 11
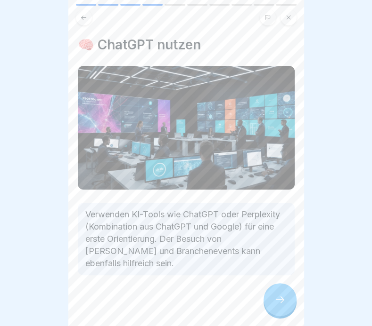
click at [283, 302] on icon at bounding box center [279, 299] width 11 height 11
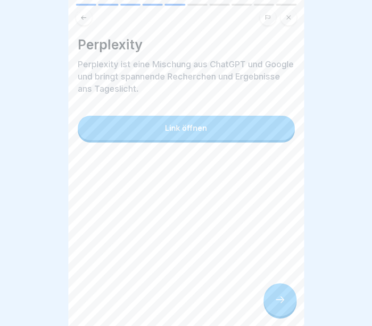
click at [196, 124] on div "Link öffnen" at bounding box center [186, 128] width 42 height 8
click at [278, 292] on div at bounding box center [279, 299] width 33 height 33
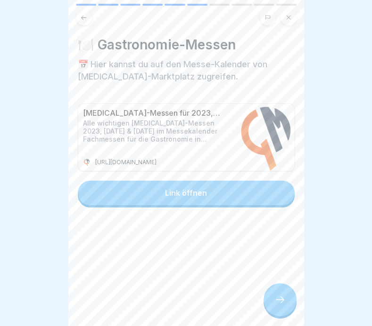
click at [277, 295] on icon at bounding box center [279, 299] width 11 height 11
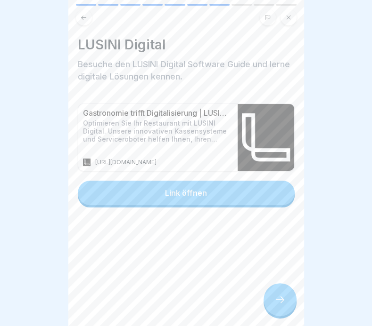
click at [277, 295] on icon at bounding box center [279, 299] width 11 height 11
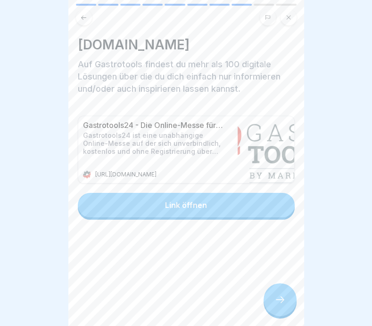
click at [277, 295] on icon at bounding box center [279, 299] width 11 height 11
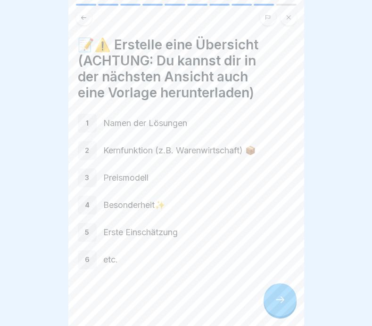
click at [283, 303] on icon at bounding box center [279, 299] width 11 height 11
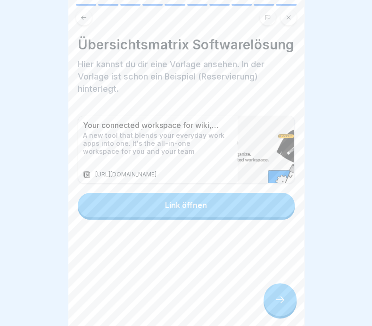
click at [283, 303] on icon at bounding box center [279, 299] width 11 height 11
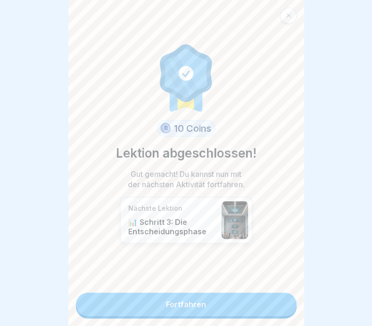
click at [186, 296] on link "Fortfahren" at bounding box center [186, 305] width 220 height 24
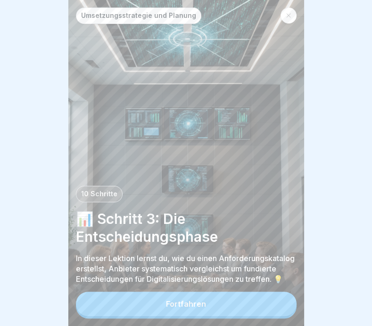
scroll to position [7, 0]
click at [218, 303] on button "Fortfahren" at bounding box center [186, 304] width 220 height 24
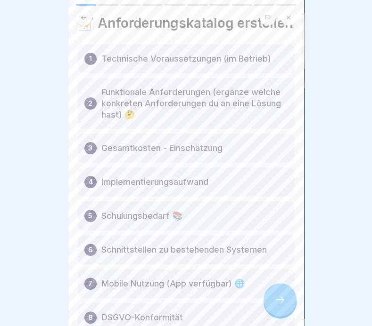
scroll to position [47, 0]
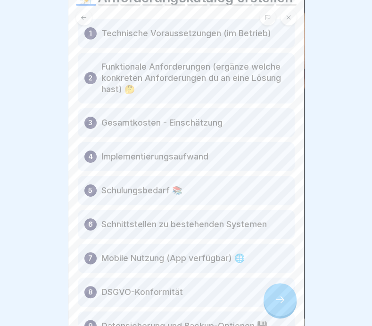
click at [287, 294] on div at bounding box center [279, 299] width 33 height 33
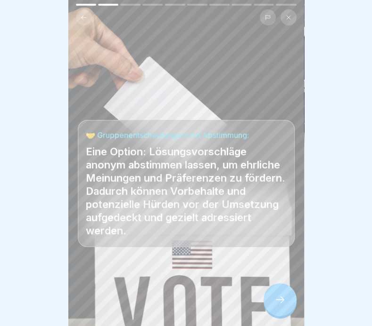
click at [280, 302] on icon at bounding box center [279, 299] width 11 height 11
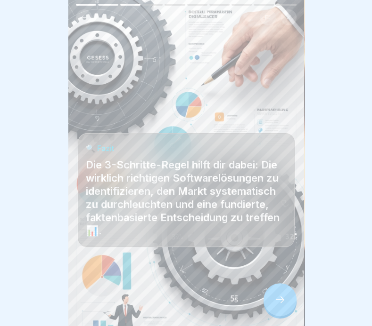
click at [280, 302] on icon at bounding box center [279, 299] width 11 height 11
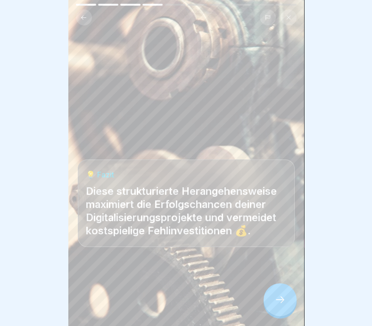
click at [280, 302] on icon at bounding box center [279, 299] width 11 height 11
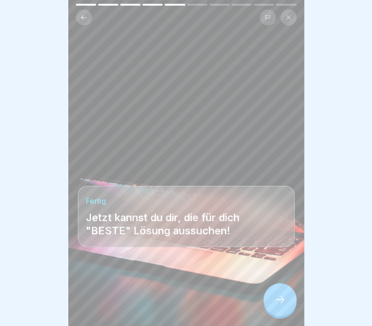
click at [280, 302] on icon at bounding box center [279, 299] width 11 height 11
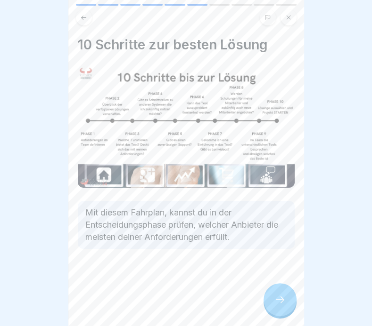
click at [280, 302] on icon at bounding box center [279, 299] width 11 height 11
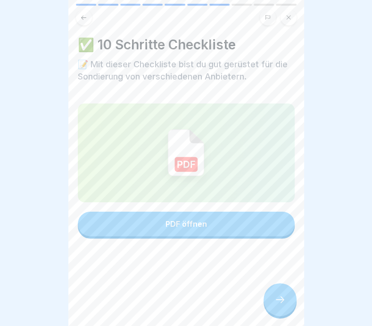
click at [192, 220] on div "PDF öffnen" at bounding box center [185, 224] width 41 height 8
click at [279, 303] on icon at bounding box center [279, 299] width 11 height 11
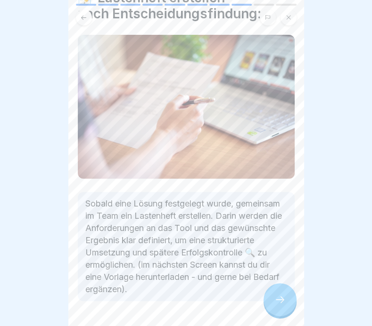
click at [285, 300] on div at bounding box center [279, 299] width 33 height 33
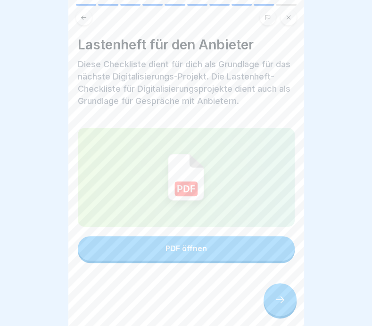
click at [181, 253] on div "PDF öffnen" at bounding box center [185, 248] width 41 height 8
click at [280, 302] on icon at bounding box center [279, 299] width 11 height 11
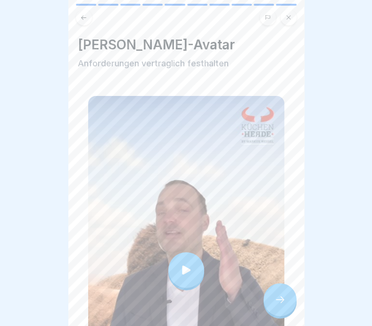
click at [194, 260] on div at bounding box center [186, 270] width 36 height 36
click at [274, 298] on icon at bounding box center [279, 299] width 11 height 11
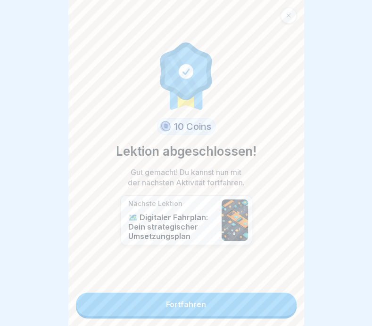
click at [198, 301] on link "Fortfahren" at bounding box center [186, 305] width 220 height 24
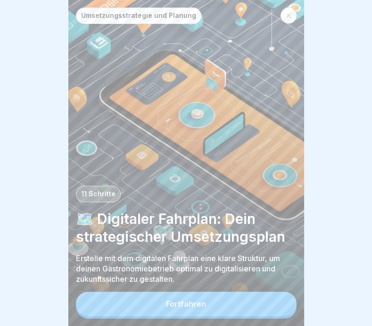
click at [206, 311] on button "Fortfahren" at bounding box center [186, 304] width 220 height 24
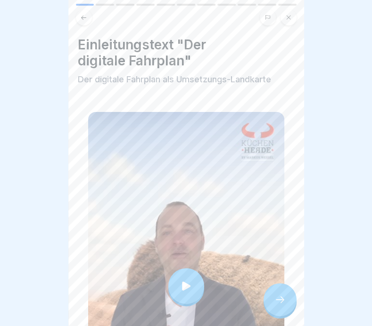
click at [192, 287] on div at bounding box center [186, 286] width 36 height 36
click at [277, 306] on icon at bounding box center [279, 299] width 11 height 11
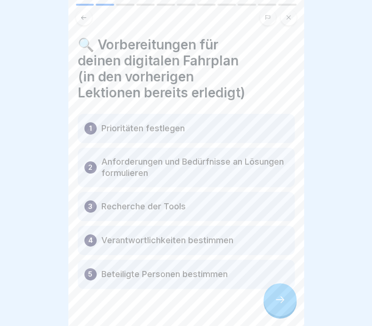
click at [287, 312] on div at bounding box center [279, 299] width 33 height 33
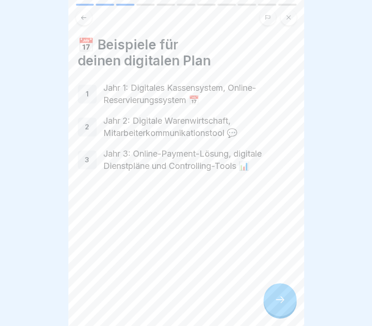
click at [289, 311] on div at bounding box center [279, 299] width 33 height 33
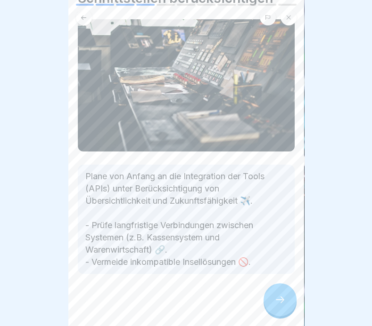
scroll to position [7, 0]
click at [281, 299] on icon at bounding box center [279, 300] width 8 height 7
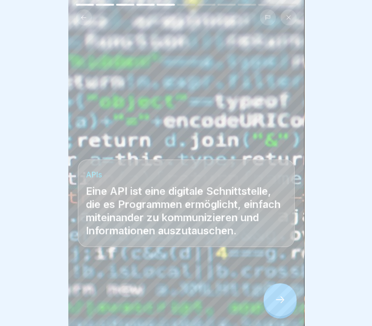
click at [278, 298] on icon at bounding box center [279, 299] width 11 height 11
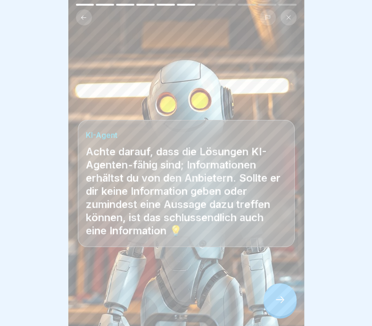
click at [287, 306] on div at bounding box center [279, 299] width 33 height 33
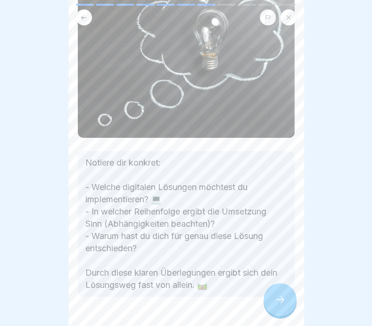
scroll to position [117, 0]
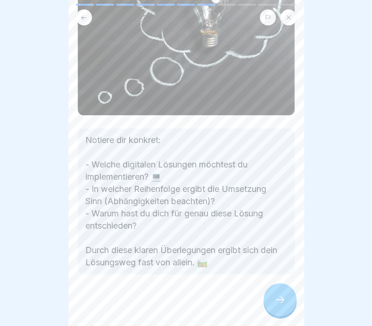
click at [278, 302] on icon at bounding box center [279, 299] width 11 height 11
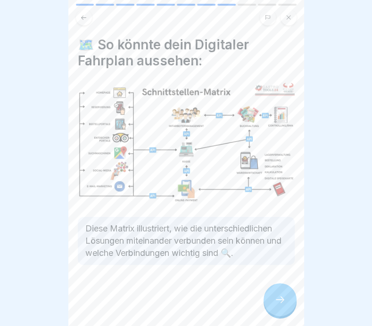
click at [277, 305] on icon at bounding box center [279, 299] width 11 height 11
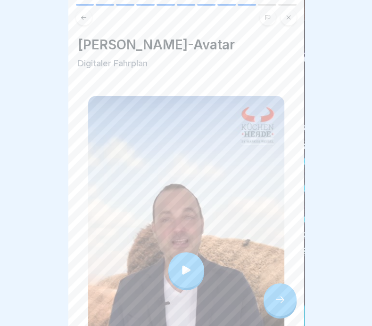
click at [177, 265] on div at bounding box center [186, 270] width 36 height 36
click at [277, 302] on icon at bounding box center [279, 299] width 11 height 11
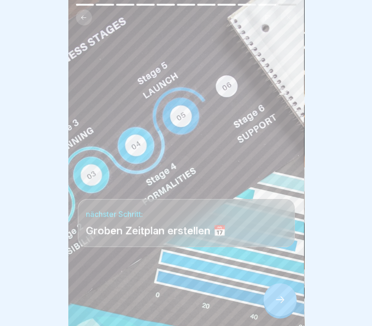
click at [284, 303] on icon at bounding box center [279, 299] width 11 height 11
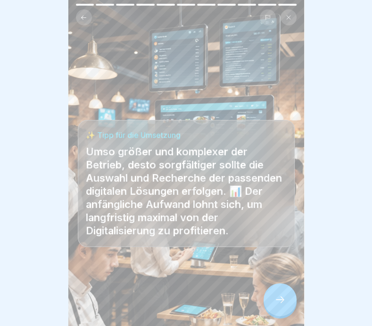
click at [284, 303] on icon at bounding box center [279, 299] width 11 height 11
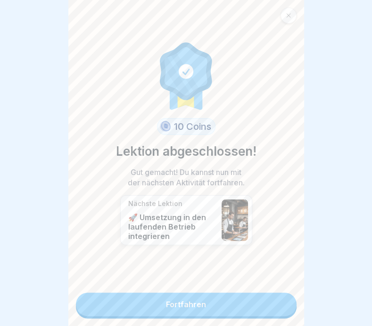
click at [221, 302] on link "Fortfahren" at bounding box center [186, 305] width 220 height 24
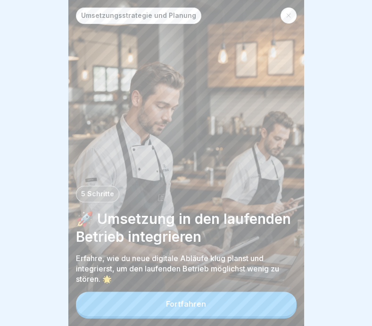
click at [219, 308] on button "Fortfahren" at bounding box center [186, 304] width 220 height 24
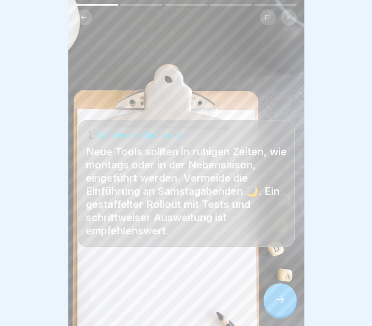
click at [286, 311] on div at bounding box center [279, 299] width 33 height 33
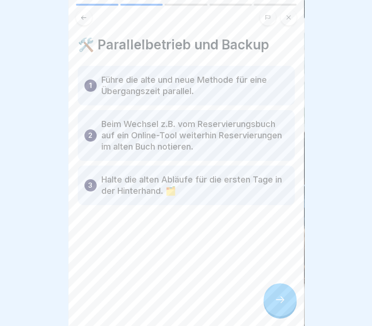
click at [286, 311] on div at bounding box center [279, 299] width 33 height 33
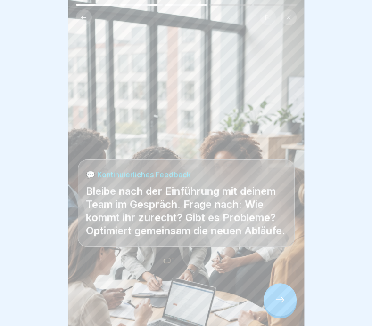
click at [286, 311] on div at bounding box center [279, 299] width 33 height 33
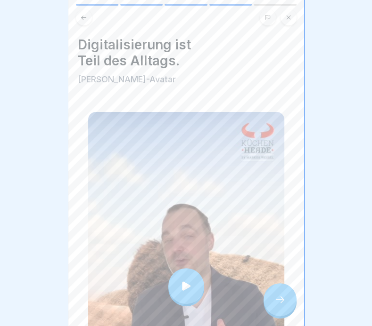
click at [189, 283] on div at bounding box center [186, 286] width 36 height 36
click at [279, 306] on icon at bounding box center [279, 299] width 11 height 11
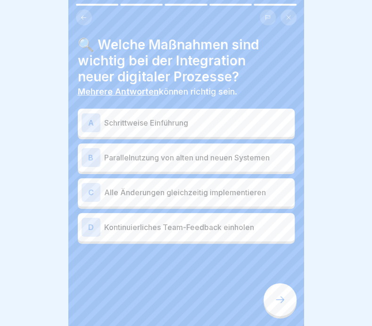
click at [149, 123] on p "Schrittweise Einführung" at bounding box center [197, 122] width 186 height 11
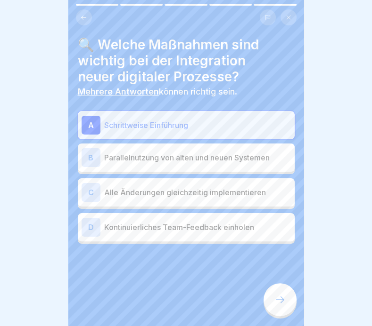
click at [153, 159] on p "Parallelnutzung von alten und neuen Systemen" at bounding box center [197, 157] width 186 height 11
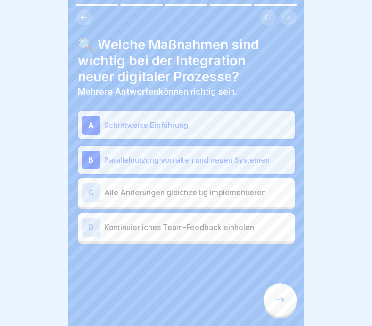
click at [160, 233] on p "Kontinuierliches Team-Feedback einholen" at bounding box center [197, 227] width 186 height 11
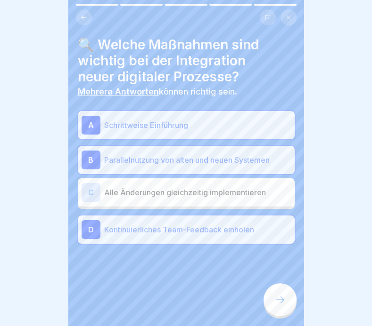
click at [274, 303] on icon at bounding box center [279, 299] width 11 height 11
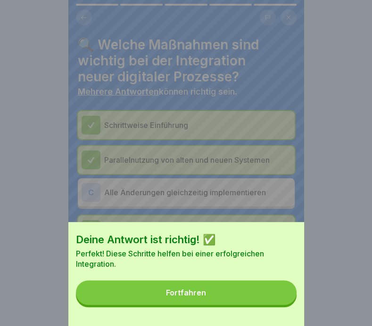
click at [229, 302] on button "Fortfahren" at bounding box center [186, 293] width 220 height 24
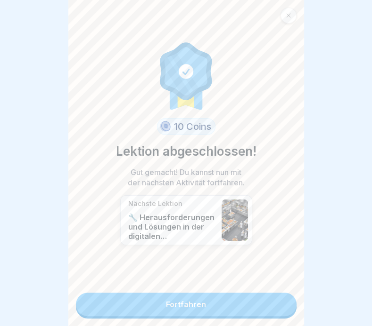
click at [231, 305] on link "Fortfahren" at bounding box center [186, 305] width 220 height 24
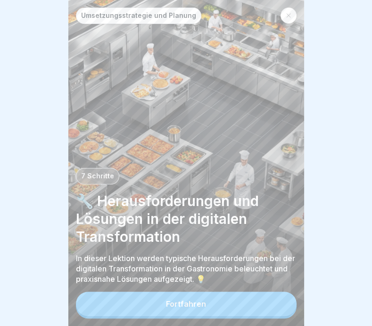
scroll to position [7, 0]
click at [216, 304] on button "Fortfahren" at bounding box center [186, 304] width 220 height 24
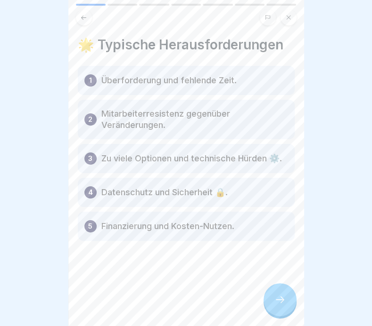
click at [274, 297] on icon at bounding box center [279, 299] width 11 height 11
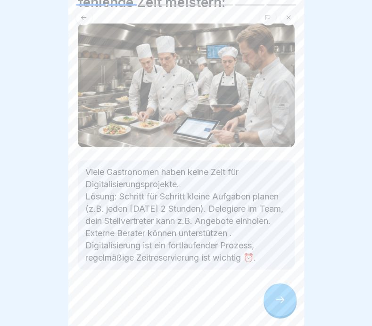
scroll to position [66, 0]
click at [281, 301] on icon at bounding box center [279, 299] width 11 height 11
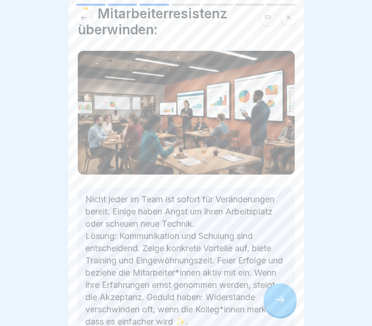
scroll to position [47, 0]
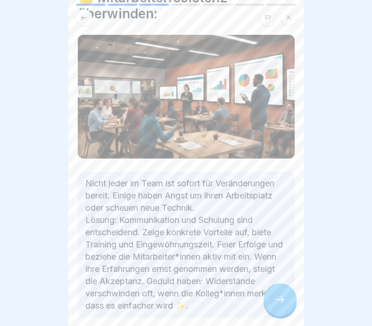
click at [283, 304] on icon at bounding box center [279, 299] width 11 height 11
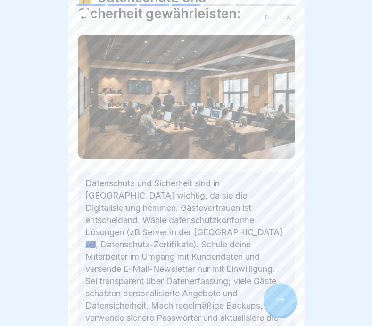
scroll to position [94, 0]
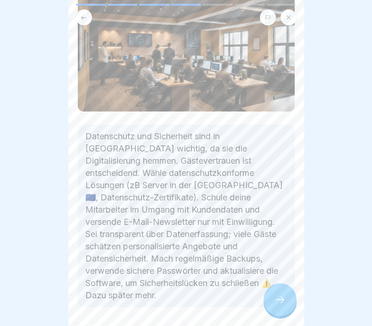
click at [284, 298] on icon at bounding box center [279, 299] width 11 height 11
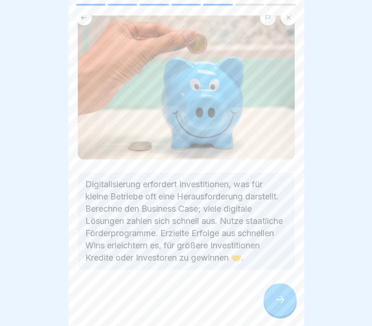
scroll to position [74, 0]
click at [282, 305] on div at bounding box center [279, 299] width 33 height 33
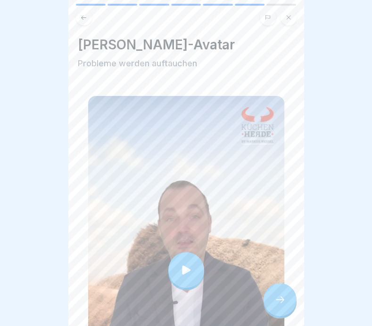
click at [188, 264] on icon at bounding box center [185, 270] width 13 height 13
click at [283, 296] on icon at bounding box center [279, 299] width 11 height 11
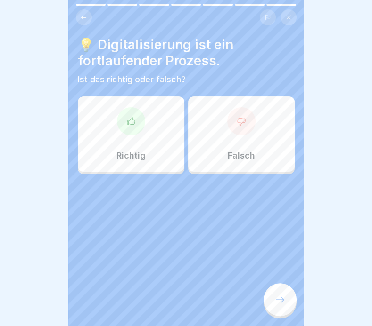
click at [129, 133] on div "Richtig" at bounding box center [131, 134] width 106 height 75
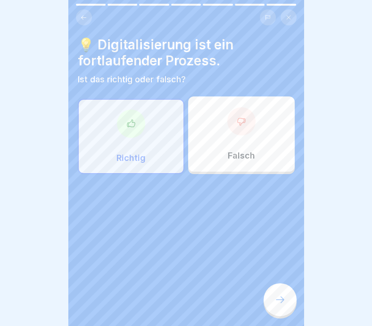
click at [275, 307] on div at bounding box center [279, 299] width 33 height 33
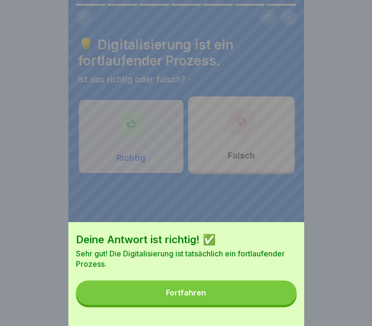
click at [209, 303] on button "Fortfahren" at bounding box center [186, 293] width 220 height 24
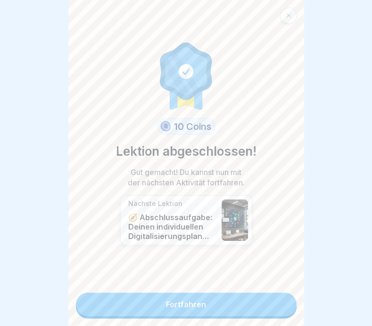
click at [179, 300] on link "Fortfahren" at bounding box center [186, 305] width 220 height 24
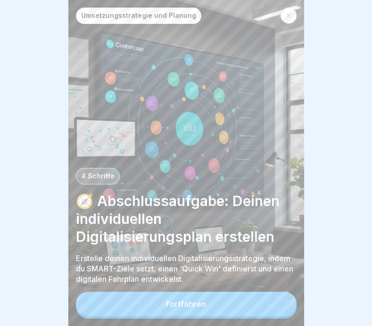
scroll to position [7, 0]
click at [195, 305] on div "Fortfahren" at bounding box center [186, 304] width 40 height 8
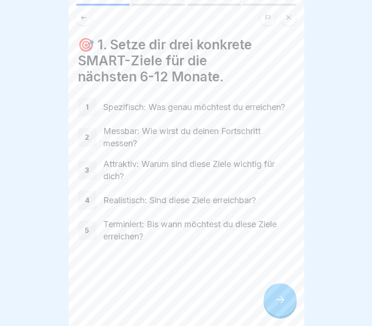
scroll to position [0, 0]
click at [282, 306] on icon at bounding box center [279, 299] width 11 height 11
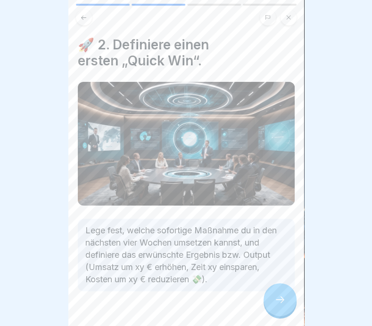
click at [276, 305] on icon at bounding box center [279, 299] width 11 height 11
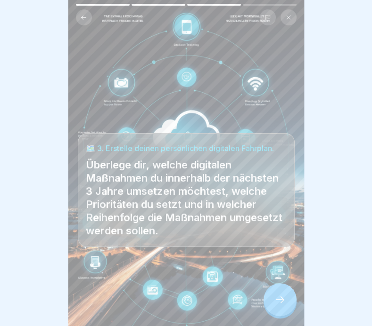
click at [282, 303] on icon at bounding box center [279, 300] width 8 height 7
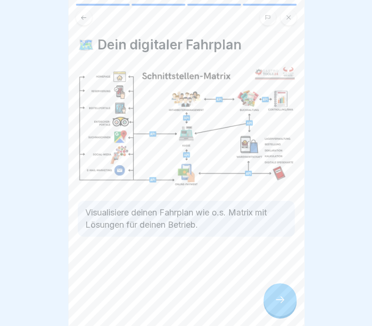
click at [282, 306] on icon at bounding box center [279, 299] width 11 height 11
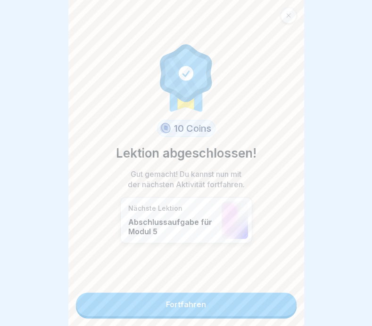
click at [210, 306] on link "Fortfahren" at bounding box center [186, 305] width 220 height 24
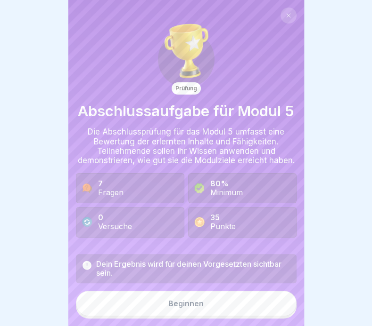
scroll to position [7, 0]
click at [208, 308] on button "Beginnen" at bounding box center [186, 303] width 220 height 25
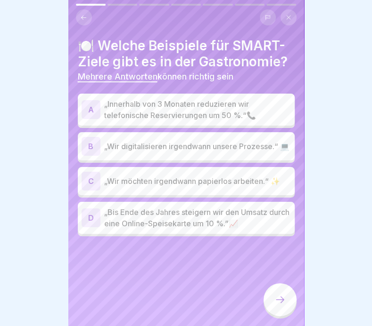
click at [133, 106] on p "„Innerhalb von 3 Monaten reduzieren wir telefonische Reservierungen um 50 %.“📞" at bounding box center [197, 109] width 186 height 23
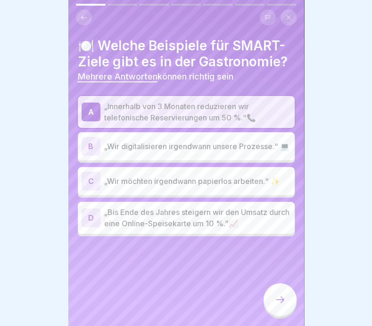
click at [150, 221] on p "„Bis Ende des Jahres steigern wir den Umsatz durch eine Online-Speisekarte um 1…" at bounding box center [197, 218] width 186 height 23
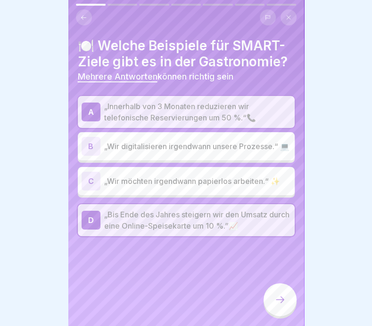
click at [282, 299] on icon at bounding box center [279, 299] width 11 height 11
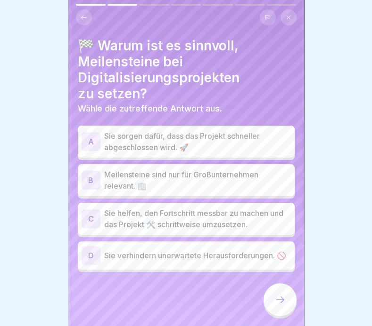
click at [117, 212] on p "Sie helfen, den Fortschritt messbar zu machen und das Projekt 🛠️ schrittweise u…" at bounding box center [197, 219] width 186 height 23
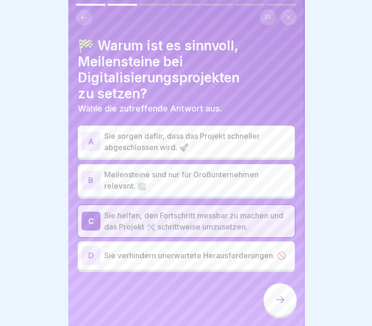
click at [277, 304] on icon at bounding box center [279, 299] width 11 height 11
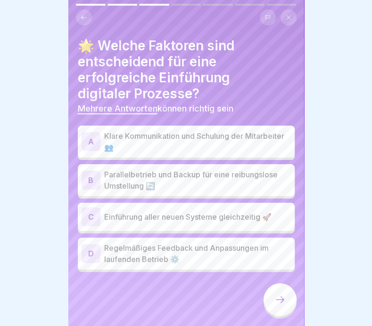
click at [124, 134] on p "Klare Kommunikation und Schulung der Mitarbeiter👥" at bounding box center [197, 141] width 186 height 23
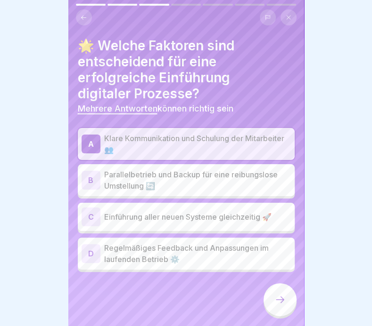
click at [119, 172] on p "Parallelbetrieb und Backup für eine reibungslose Umstellung 🔄" at bounding box center [197, 180] width 186 height 23
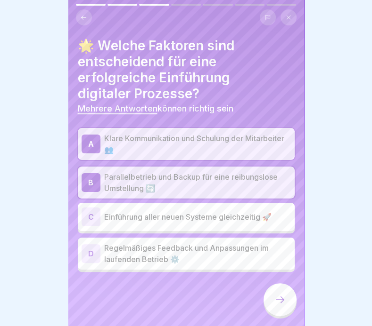
click at [129, 251] on p "Regelmäßiges Feedback und Anpassungen im laufenden Betrieb ⚙️" at bounding box center [197, 254] width 186 height 23
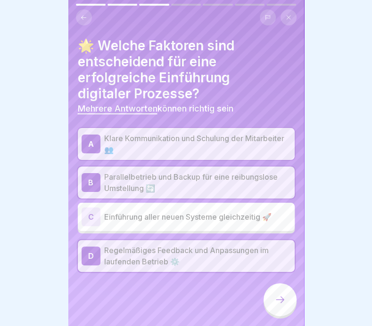
click at [280, 301] on icon at bounding box center [279, 299] width 11 height 11
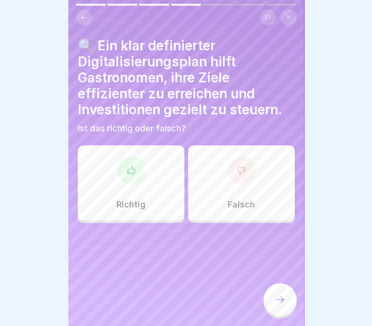
click at [135, 189] on div "Richtig" at bounding box center [131, 183] width 106 height 75
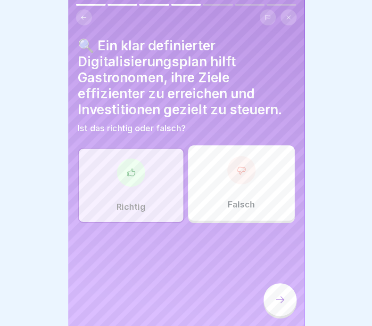
click at [276, 302] on icon at bounding box center [279, 299] width 11 height 11
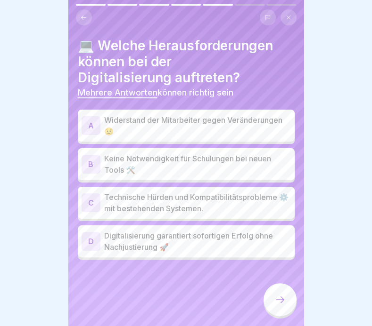
click at [124, 115] on p "Widerstand der Mitarbeiter gegen Veränderungen 😟" at bounding box center [197, 125] width 186 height 23
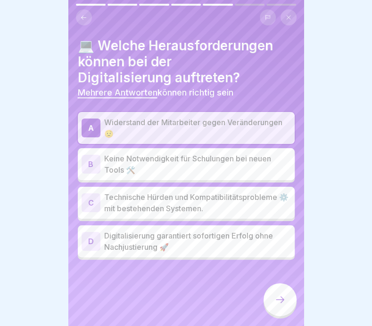
click at [125, 198] on p "Technische Hürden und Kompatibilitätsprobleme ⚙️ mit bestehenden Systemen." at bounding box center [197, 203] width 186 height 23
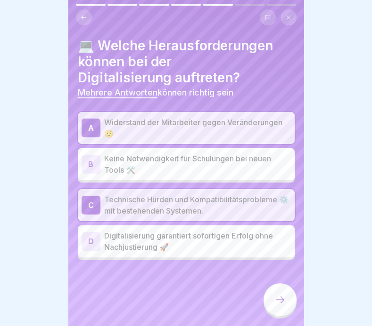
click at [276, 305] on icon at bounding box center [279, 299] width 11 height 11
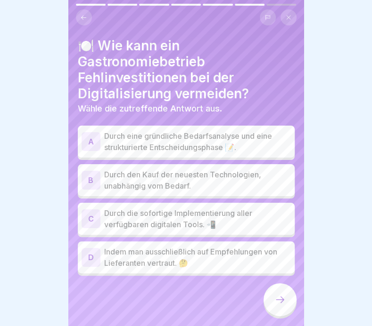
click at [154, 136] on p "Durch eine gründliche Bedarfsanalyse und eine strukturierte Entscheidungsphase …" at bounding box center [197, 141] width 186 height 23
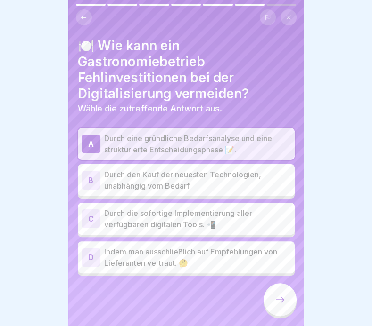
click at [279, 301] on icon at bounding box center [279, 299] width 11 height 11
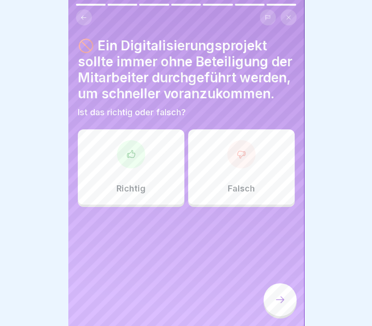
click at [237, 186] on div "Falsch" at bounding box center [241, 166] width 106 height 75
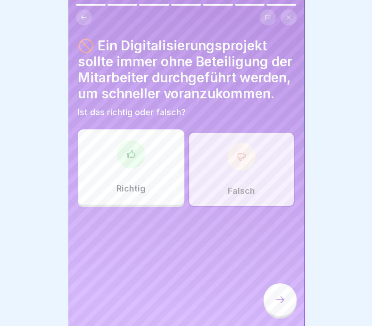
click at [282, 299] on icon at bounding box center [279, 300] width 8 height 7
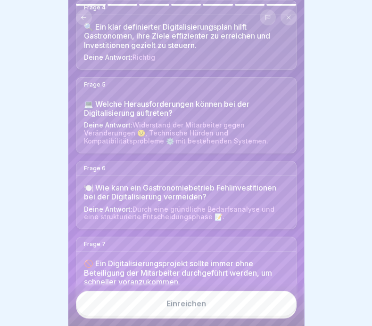
scroll to position [377, 0]
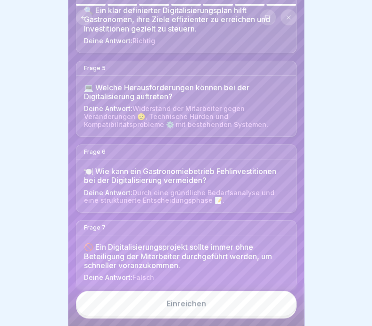
click at [217, 306] on button "Einreichen" at bounding box center [186, 303] width 220 height 25
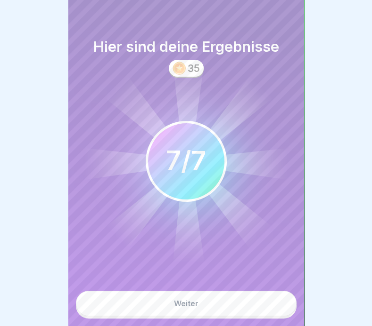
click at [214, 308] on button "Weiter" at bounding box center [186, 303] width 220 height 25
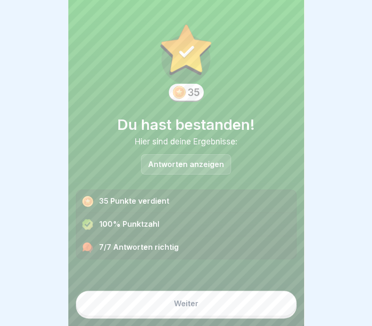
click at [186, 307] on div "Weiter" at bounding box center [186, 303] width 24 height 8
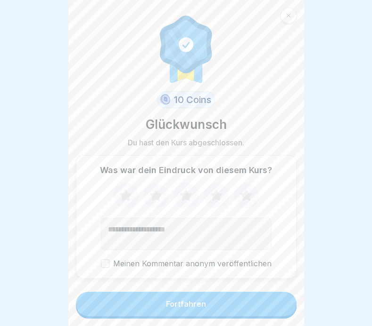
click at [202, 309] on button "Fortfahren" at bounding box center [186, 304] width 220 height 24
